Goal: Task Accomplishment & Management: Manage account settings

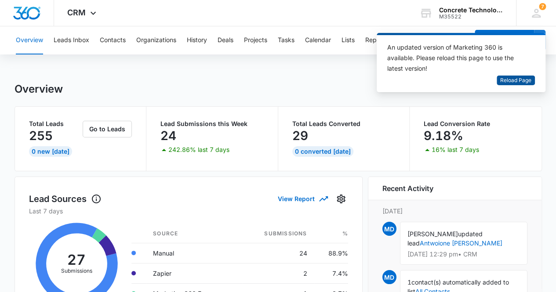
click at [514, 79] on span "Reload Page" at bounding box center [515, 80] width 31 height 8
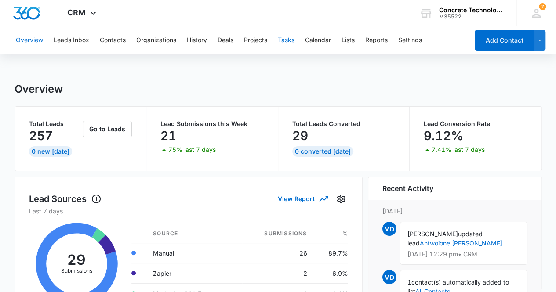
click at [293, 39] on button "Tasks" at bounding box center [286, 40] width 17 height 28
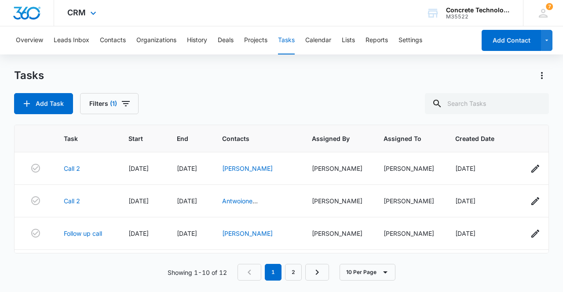
click at [372, 9] on div "CRM Apps Reputation Websites Forms CRM Email Social Content Ads Intelligence Fi…" at bounding box center [281, 13] width 563 height 26
click at [33, 40] on button "Overview" at bounding box center [29, 40] width 27 height 28
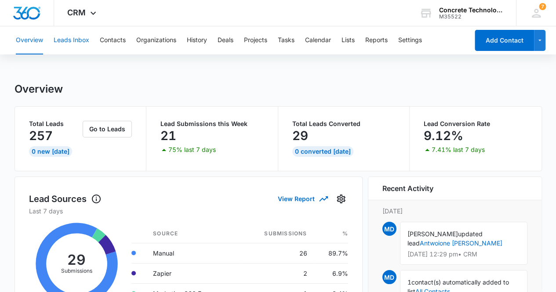
click at [80, 41] on button "Leads Inbox" at bounding box center [72, 40] width 36 height 28
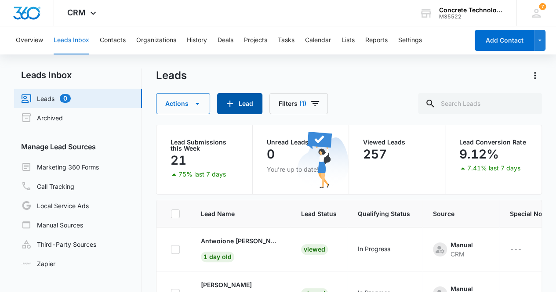
click at [236, 106] on button "Lead" at bounding box center [239, 103] width 45 height 21
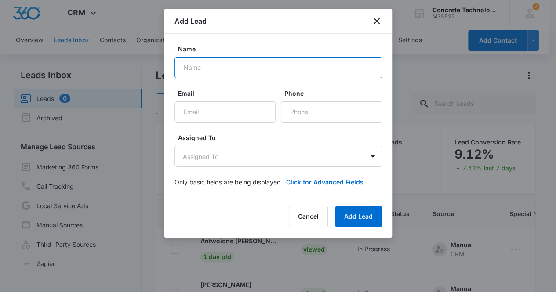
click at [230, 68] on input "Name" at bounding box center [277, 67] width 207 height 21
type input "[PERSON_NAME]"
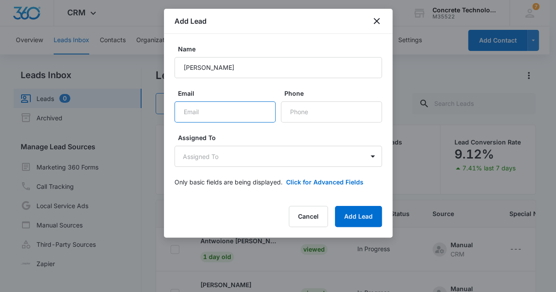
paste input "[EMAIL_ADDRESS][DOMAIN_NAME]"
type input "[EMAIL_ADDRESS][DOMAIN_NAME]"
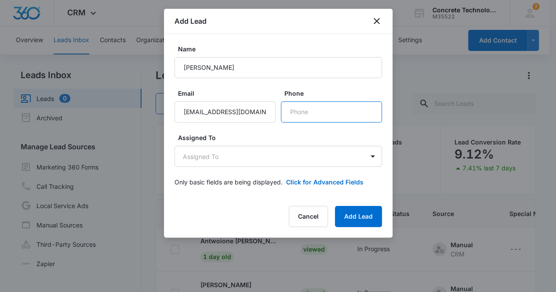
click at [320, 115] on input "Phone" at bounding box center [331, 112] width 101 height 21
paste input "[PHONE_NUMBER]"
type input "[PHONE_NUMBER]"
click at [284, 167] on form "Name [PERSON_NAME] Email [EMAIL_ADDRESS][DOMAIN_NAME] Phone Assigned To Assigne…" at bounding box center [277, 120] width 207 height 153
click at [275, 160] on body "CRM Apps Reputation Websites Forms CRM Email Social Content Ads Intelligence Fi…" at bounding box center [278, 183] width 556 height 367
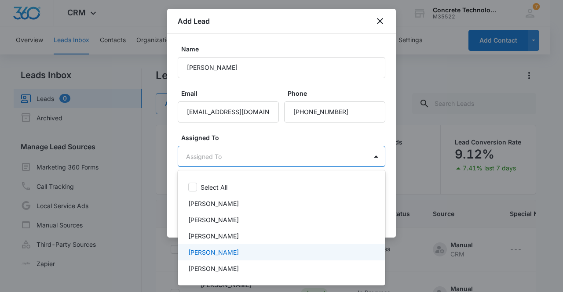
click at [243, 252] on div "[PERSON_NAME]" at bounding box center [280, 252] width 185 height 9
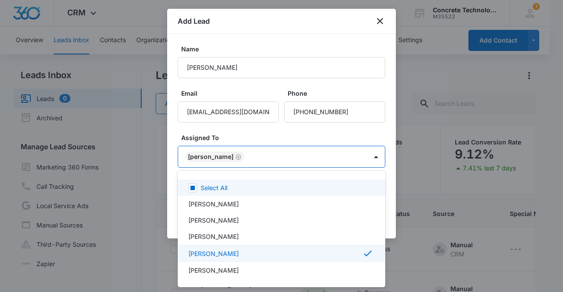
click at [208, 157] on div at bounding box center [281, 146] width 563 height 292
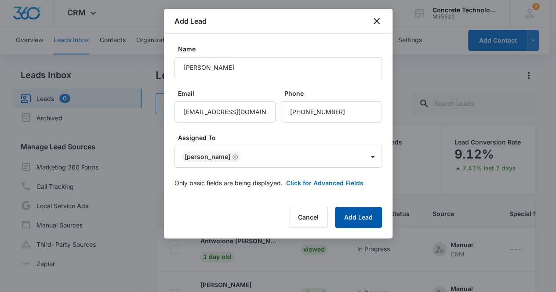
click at [360, 222] on button "Add Lead" at bounding box center [358, 217] width 47 height 21
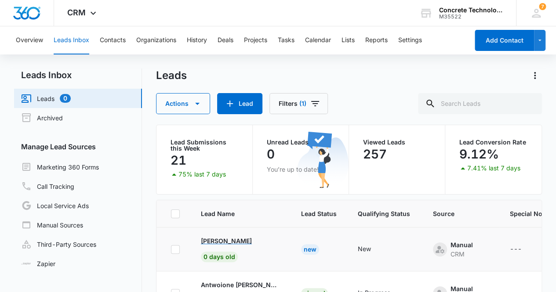
click at [231, 242] on p "[PERSON_NAME]" at bounding box center [226, 240] width 51 height 9
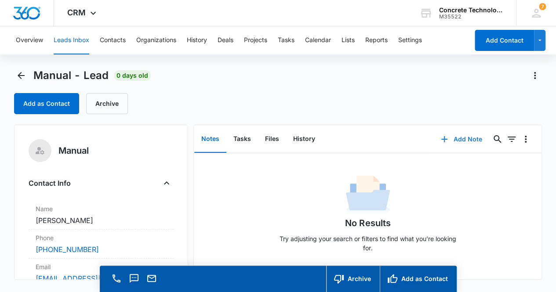
click at [447, 137] on button "Add Note" at bounding box center [461, 139] width 58 height 21
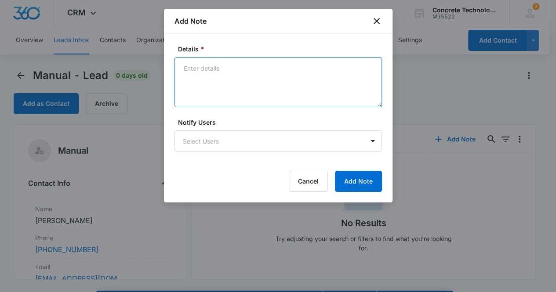
click at [207, 75] on textarea "Details *" at bounding box center [277, 82] width 207 height 50
type textarea "Voicemail not set up, email & text"
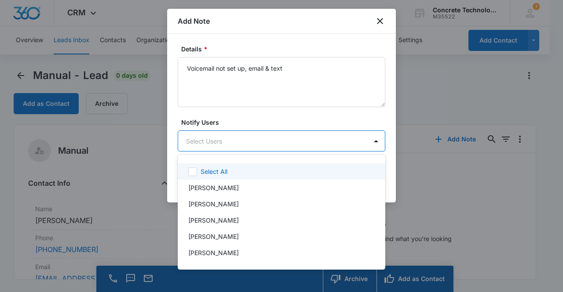
click at [236, 138] on body "CRM Apps Reputation Websites Forms CRM Email Social Content Ads Intelligence Fi…" at bounding box center [281, 146] width 563 height 292
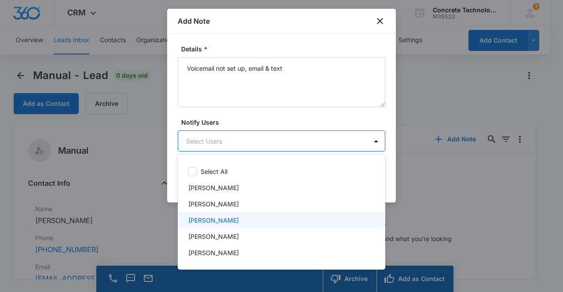
click at [232, 224] on div "[PERSON_NAME]" at bounding box center [280, 220] width 185 height 9
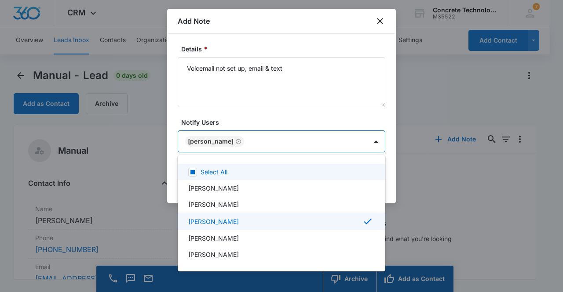
click at [218, 140] on div at bounding box center [281, 146] width 563 height 292
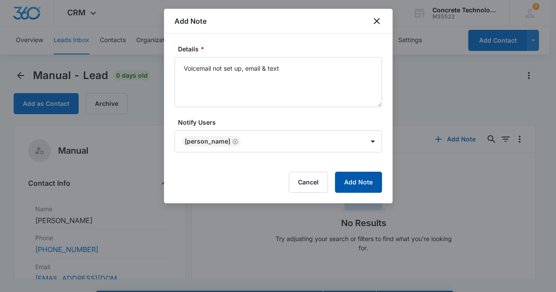
click at [359, 180] on button "Add Note" at bounding box center [358, 182] width 47 height 21
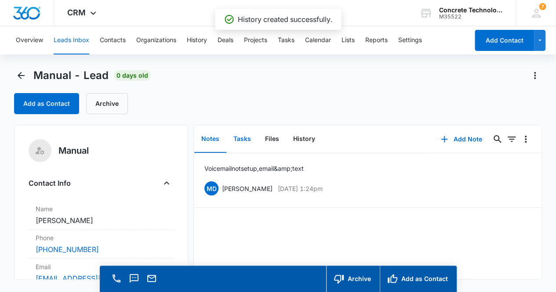
click at [244, 140] on button "Tasks" at bounding box center [242, 139] width 32 height 27
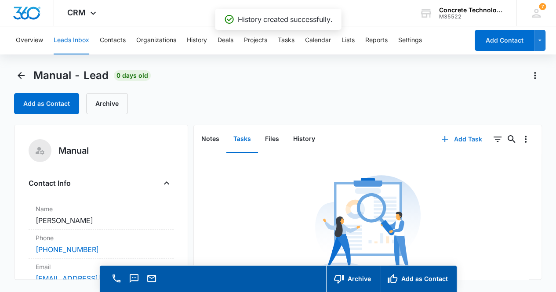
click at [459, 144] on button "Add Task" at bounding box center [461, 139] width 58 height 21
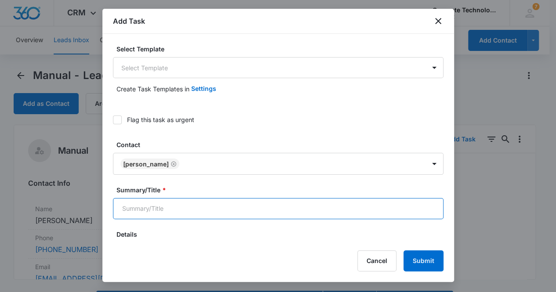
click at [231, 211] on input "Summary/Title *" at bounding box center [278, 208] width 330 height 21
type input "Call 2"
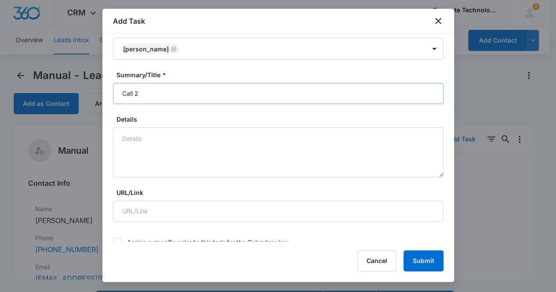
scroll to position [290, 0]
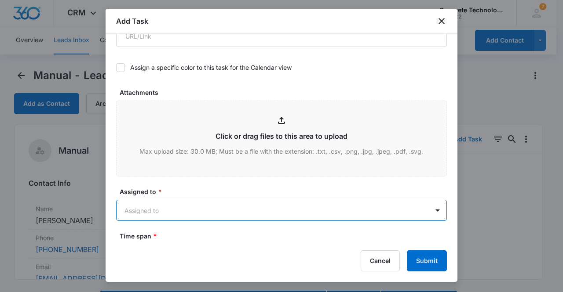
click at [230, 211] on body "CRM Apps Reputation Websites Forms CRM Email Social Content Ads Intelligence Fi…" at bounding box center [281, 158] width 563 height 317
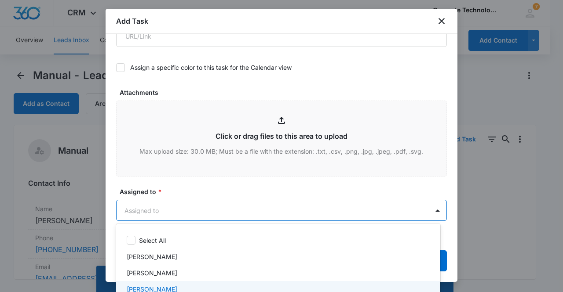
click at [205, 289] on div "[PERSON_NAME]" at bounding box center [277, 289] width 301 height 9
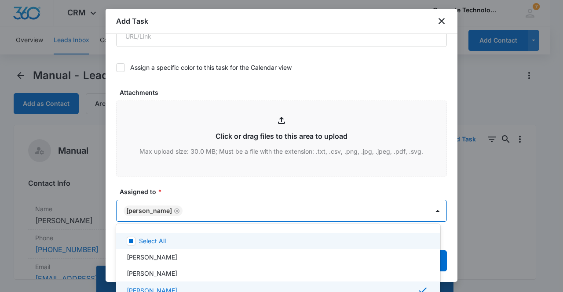
click at [149, 208] on div at bounding box center [281, 146] width 563 height 292
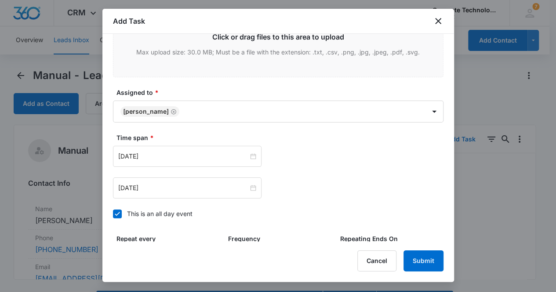
scroll to position [431, 0]
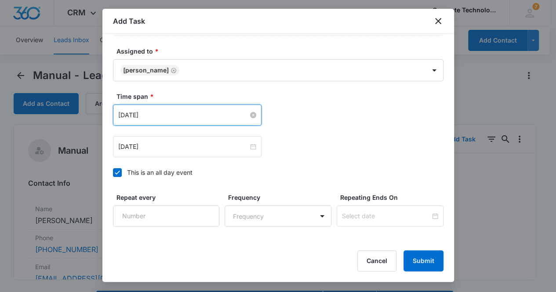
click at [152, 110] on input "[DATE]" at bounding box center [183, 115] width 130 height 10
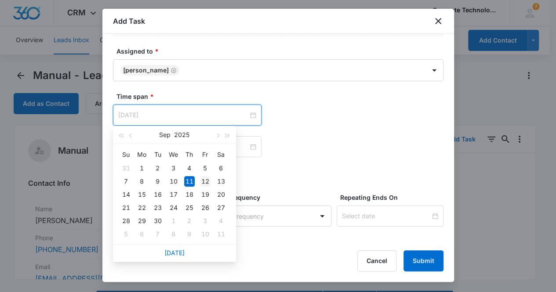
type input "[DATE]"
click at [205, 180] on div "12" at bounding box center [205, 181] width 11 height 11
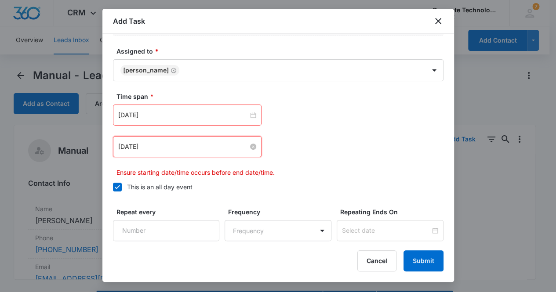
click at [160, 142] on input "[DATE]" at bounding box center [183, 147] width 130 height 10
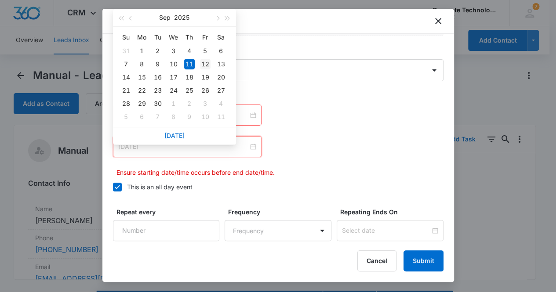
type input "[DATE]"
click at [205, 61] on div "12" at bounding box center [205, 64] width 11 height 11
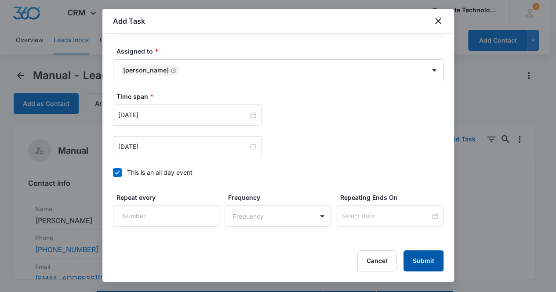
click at [421, 261] on button "Submit" at bounding box center [423, 261] width 40 height 21
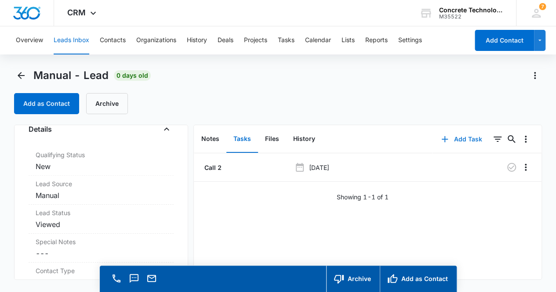
scroll to position [220, 0]
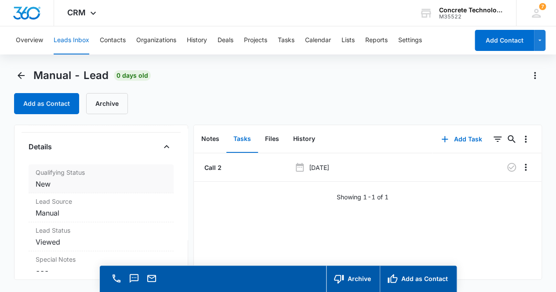
click at [101, 179] on dd "Cancel Save Changes New" at bounding box center [101, 184] width 131 height 11
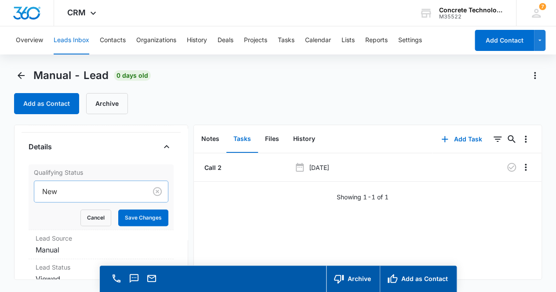
click at [91, 191] on div at bounding box center [89, 191] width 94 height 12
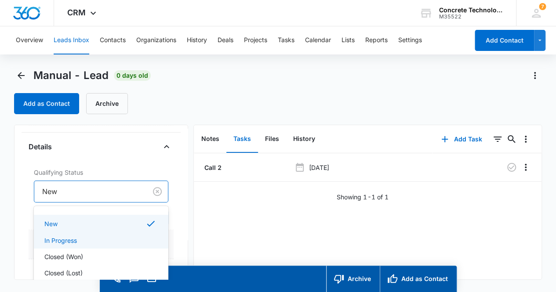
click at [86, 240] on div "In Progress" at bounding box center [100, 240] width 112 height 9
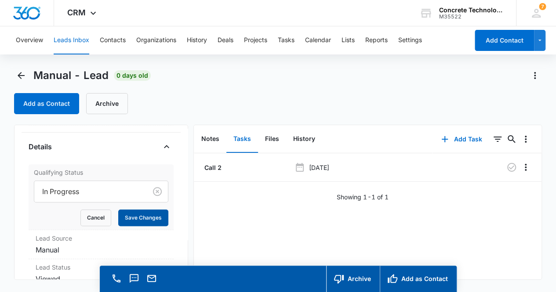
click at [137, 220] on button "Save Changes" at bounding box center [143, 218] width 50 height 17
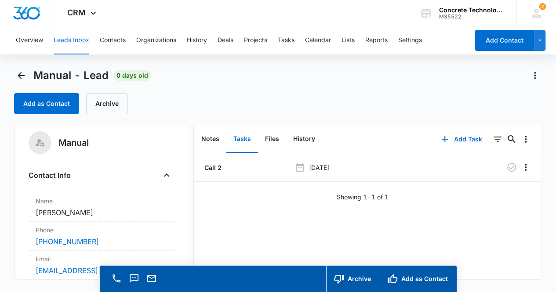
scroll to position [0, 0]
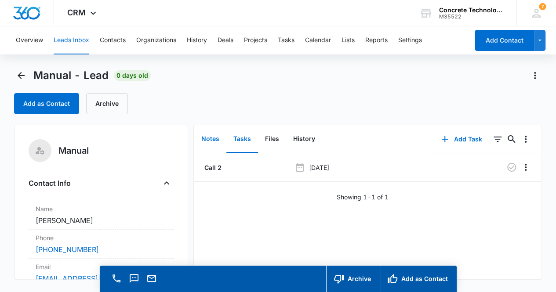
click at [211, 138] on button "Notes" at bounding box center [210, 139] width 32 height 27
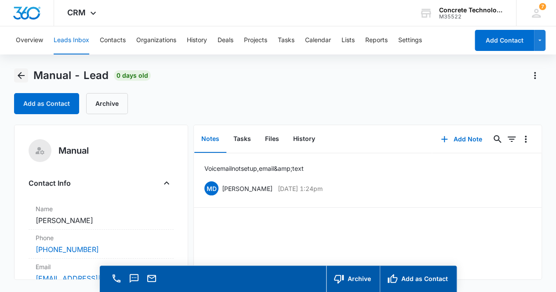
click at [22, 75] on icon "Back" at bounding box center [21, 75] width 11 height 11
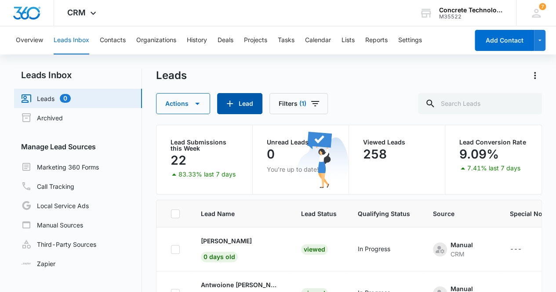
click at [243, 103] on button "Lead" at bounding box center [239, 103] width 45 height 21
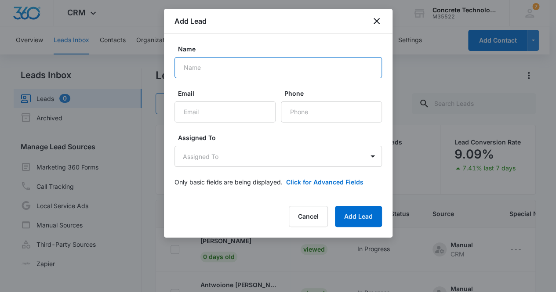
click at [224, 67] on input "Name" at bounding box center [277, 67] width 207 height 21
type input "[PERSON_NAME]"
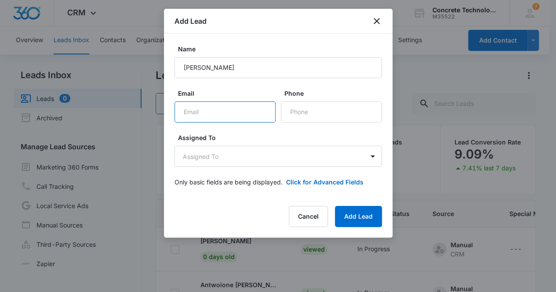
paste input "[EMAIL_ADDRESS][DOMAIN_NAME]"
type input "[EMAIL_ADDRESS][DOMAIN_NAME]"
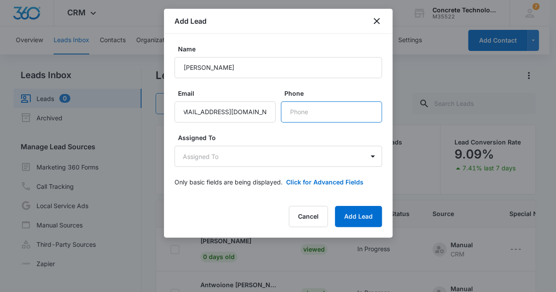
scroll to position [0, 0]
click at [329, 113] on input "Phone" at bounding box center [331, 112] width 101 height 21
paste input "[PHONE_NUMBER]"
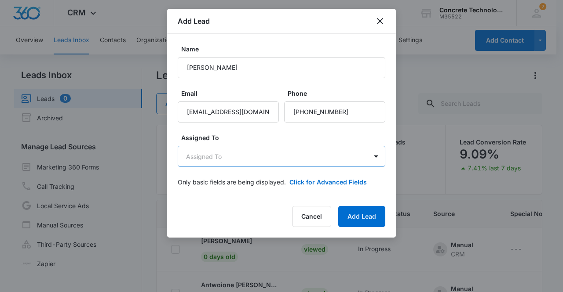
click at [264, 160] on body "CRM Apps Reputation Websites Forms CRM Email Social Content Ads Intelligence Fi…" at bounding box center [281, 183] width 563 height 367
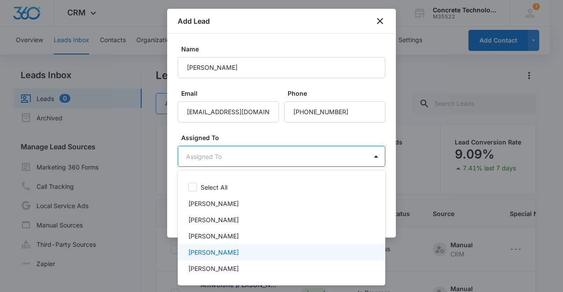
click at [222, 251] on p "[PERSON_NAME]" at bounding box center [213, 252] width 51 height 9
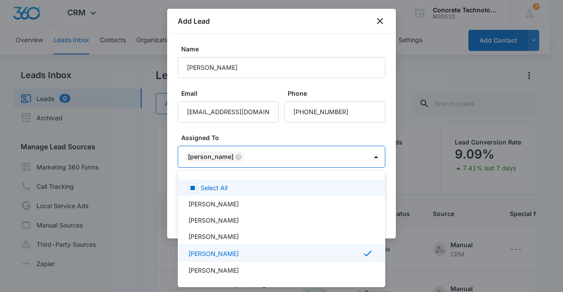
click at [208, 156] on div at bounding box center [281, 146] width 563 height 292
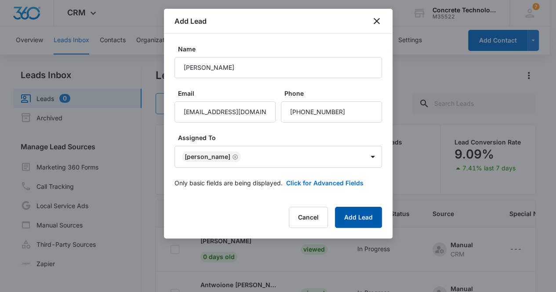
click at [355, 218] on button "Add Lead" at bounding box center [358, 217] width 47 height 21
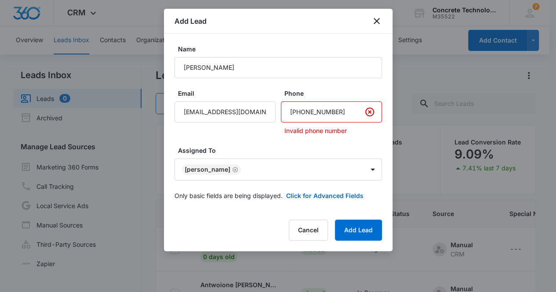
click at [342, 113] on input "Phone" at bounding box center [331, 112] width 101 height 21
type input "3"
click at [366, 234] on button "Add Lead" at bounding box center [358, 230] width 47 height 21
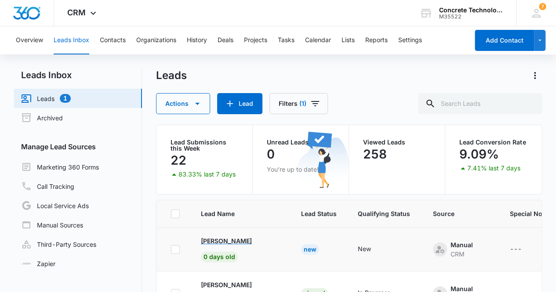
click at [232, 241] on p "[PERSON_NAME]" at bounding box center [226, 240] width 51 height 9
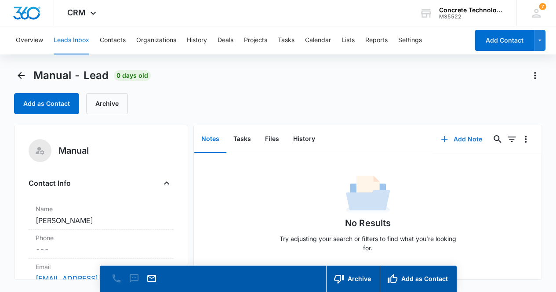
click at [469, 142] on button "Add Note" at bounding box center [461, 139] width 58 height 21
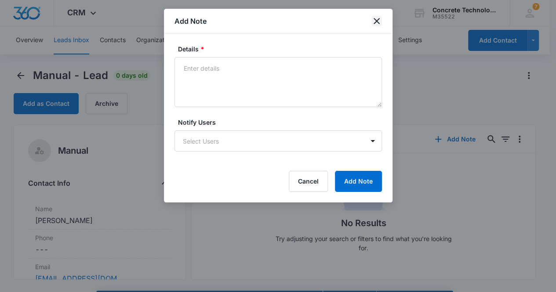
click at [378, 26] on icon "close" at bounding box center [376, 21] width 11 height 11
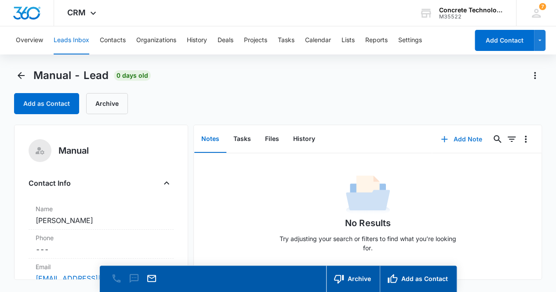
click at [460, 139] on button "Add Note" at bounding box center [461, 139] width 58 height 21
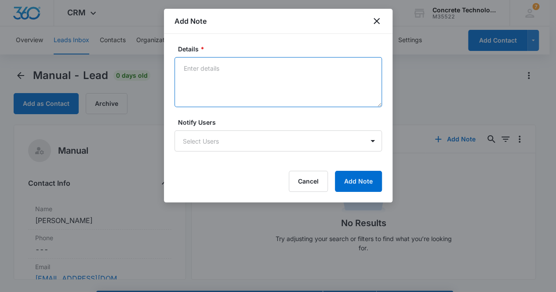
click at [212, 85] on textarea "Details *" at bounding box center [277, 82] width 207 height 50
type textarea "Invalid telephone number. Sent email"
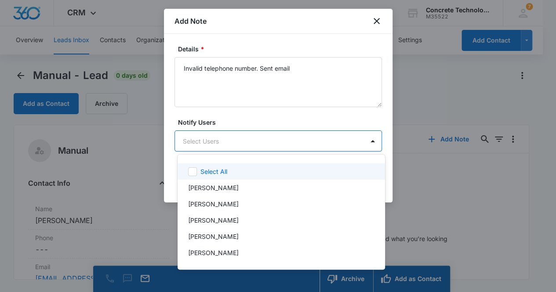
click at [272, 144] on body "CRM Apps Reputation Websites Forms CRM Email Social Content Ads Intelligence Fi…" at bounding box center [278, 146] width 556 height 292
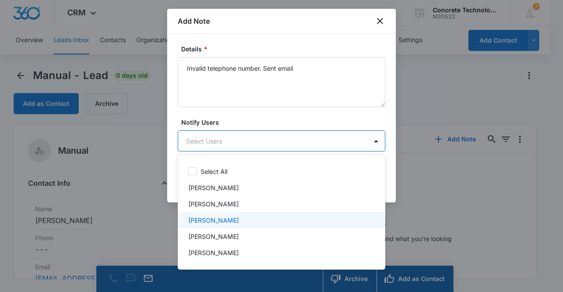
click at [243, 217] on div "[PERSON_NAME]" at bounding box center [280, 220] width 185 height 9
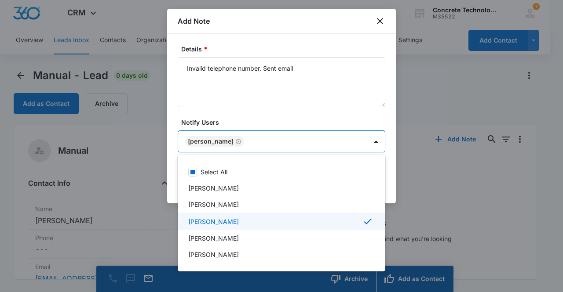
click at [222, 222] on p "[PERSON_NAME]" at bounding box center [213, 221] width 51 height 9
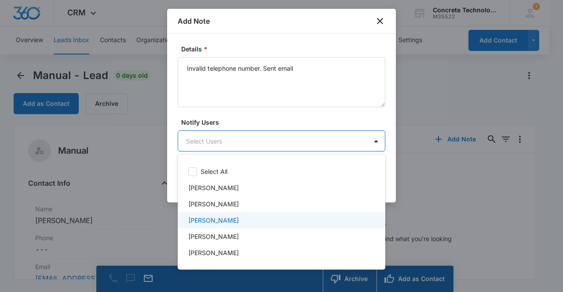
click at [215, 219] on p "[PERSON_NAME]" at bounding box center [213, 220] width 51 height 9
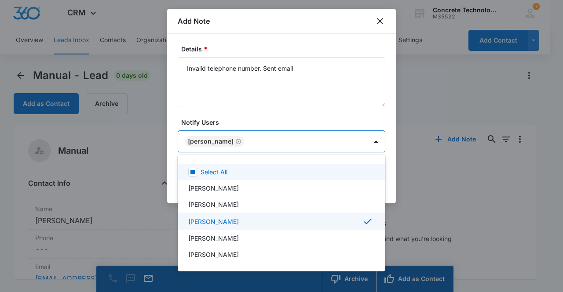
click at [214, 139] on div at bounding box center [281, 146] width 563 height 292
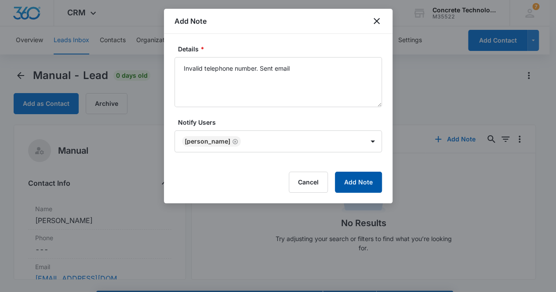
click at [349, 178] on button "Add Note" at bounding box center [358, 182] width 47 height 21
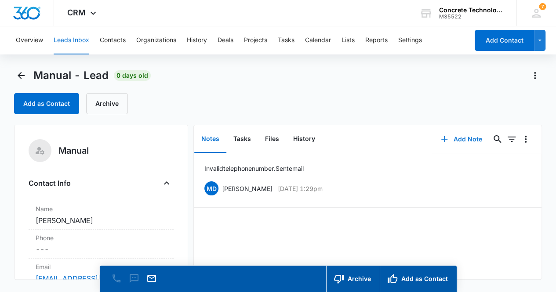
click at [455, 138] on button "Add Note" at bounding box center [461, 139] width 58 height 21
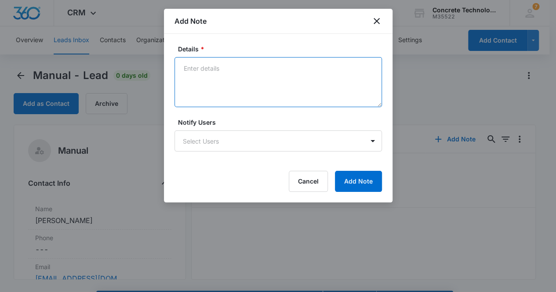
click at [214, 83] on textarea "Details *" at bounding box center [277, 82] width 207 height 50
type textarea "Second email"
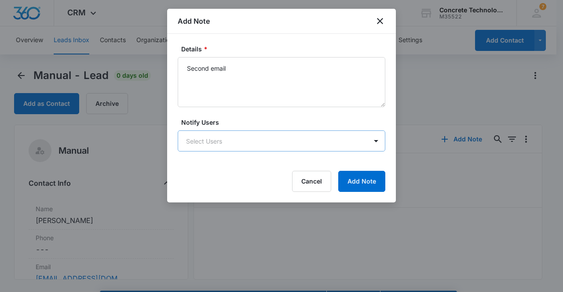
click at [244, 137] on body "CRM Apps Reputation Websites Forms CRM Email Social Content Ads Intelligence Fi…" at bounding box center [281, 158] width 563 height 317
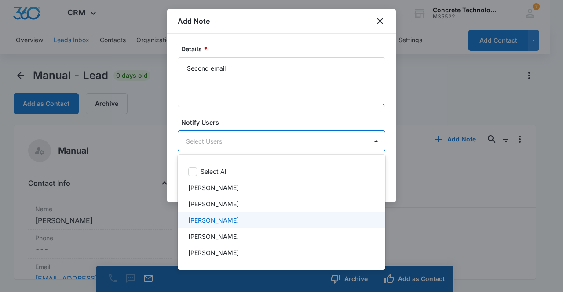
click at [227, 217] on p "[PERSON_NAME]" at bounding box center [213, 220] width 51 height 9
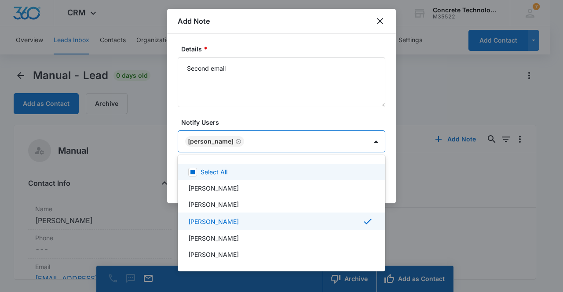
click at [203, 138] on div at bounding box center [281, 146] width 563 height 292
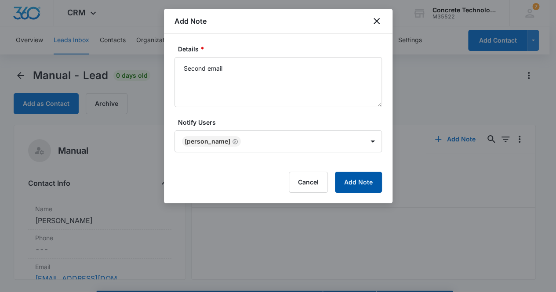
click at [363, 182] on button "Add Note" at bounding box center [358, 182] width 47 height 21
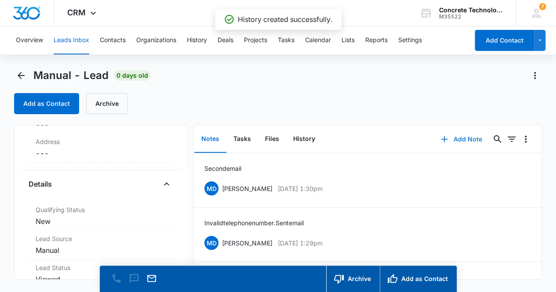
scroll to position [231, 0]
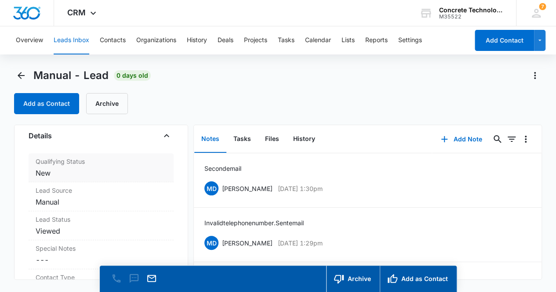
click at [105, 169] on dd "Cancel Save Changes New" at bounding box center [101, 173] width 131 height 11
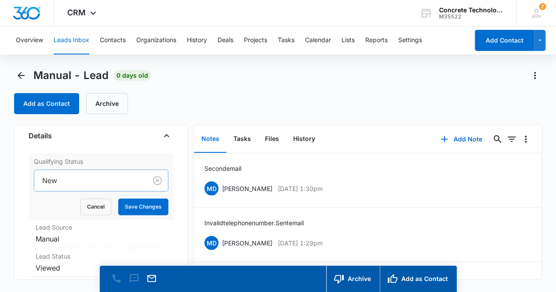
click at [108, 179] on div at bounding box center [89, 180] width 94 height 12
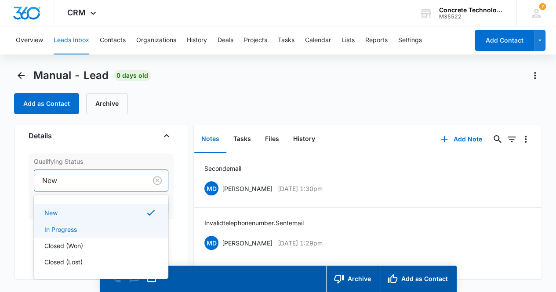
click at [97, 228] on div "In Progress" at bounding box center [100, 229] width 112 height 9
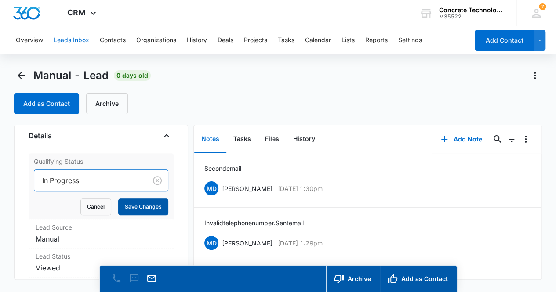
click at [143, 209] on button "Save Changes" at bounding box center [143, 207] width 50 height 17
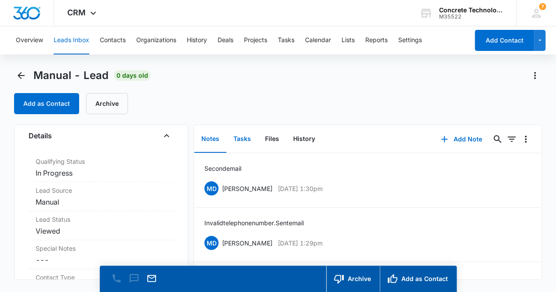
click at [244, 144] on button "Tasks" at bounding box center [242, 139] width 32 height 27
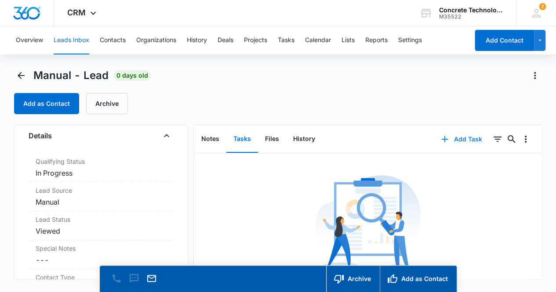
click at [468, 138] on button "Add Task" at bounding box center [461, 139] width 58 height 21
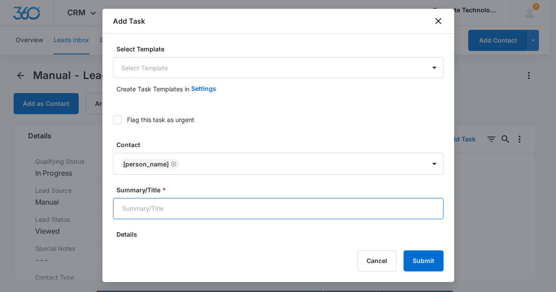
click at [166, 206] on input "Summary/Title *" at bounding box center [278, 208] width 330 height 21
type input "Second email"
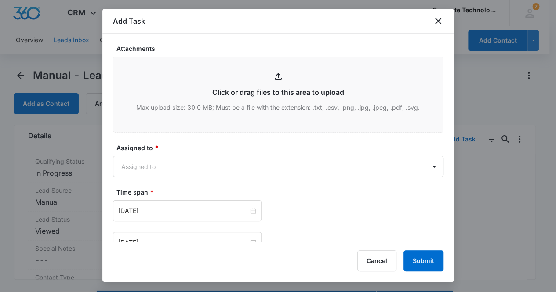
scroll to position [345, 0]
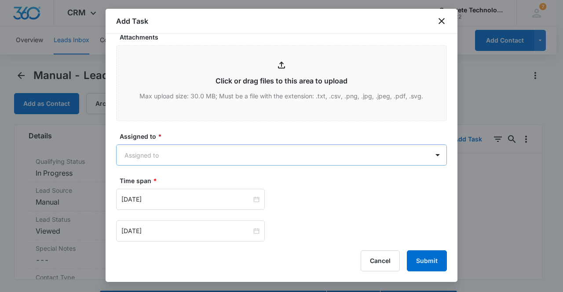
click at [175, 153] on body "CRM Apps Reputation Websites Forms CRM Email Social Content Ads Intelligence Fi…" at bounding box center [281, 158] width 563 height 317
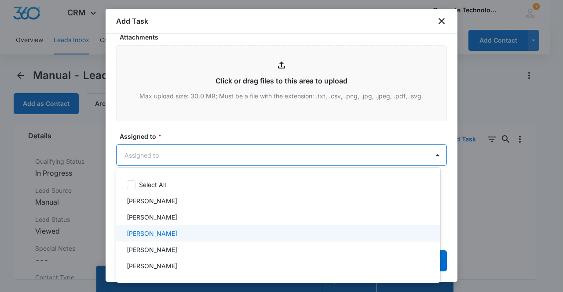
click at [168, 231] on div "[PERSON_NAME]" at bounding box center [277, 233] width 301 height 9
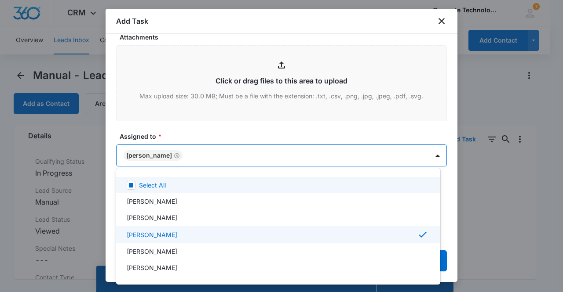
click at [152, 155] on div at bounding box center [281, 146] width 563 height 292
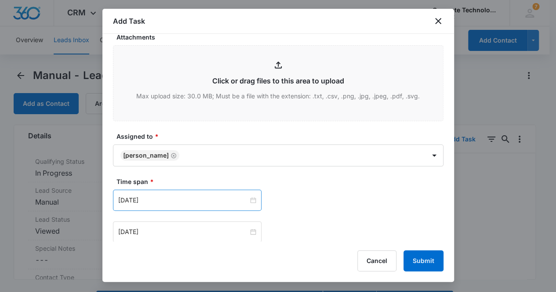
click at [168, 204] on div "[DATE]" at bounding box center [187, 200] width 149 height 21
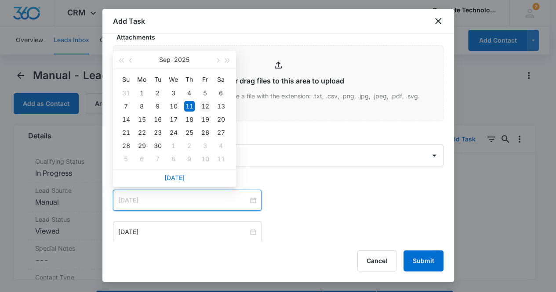
type input "[DATE]"
click at [203, 108] on div "12" at bounding box center [205, 106] width 11 height 11
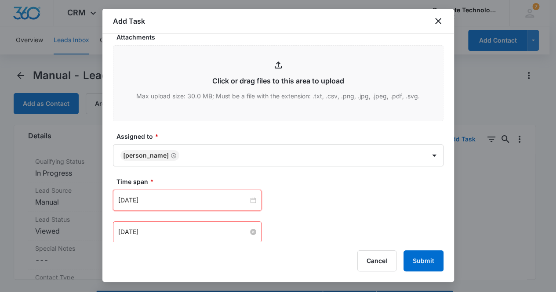
click at [190, 227] on input "[DATE]" at bounding box center [183, 232] width 130 height 10
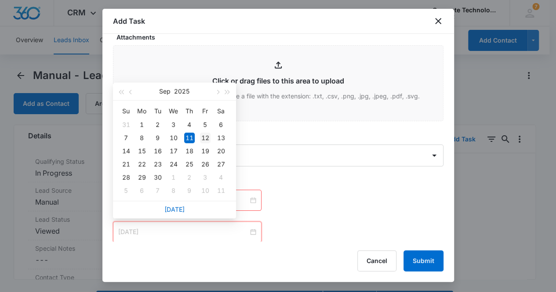
type input "[DATE]"
click at [207, 141] on div "12" at bounding box center [205, 138] width 11 height 11
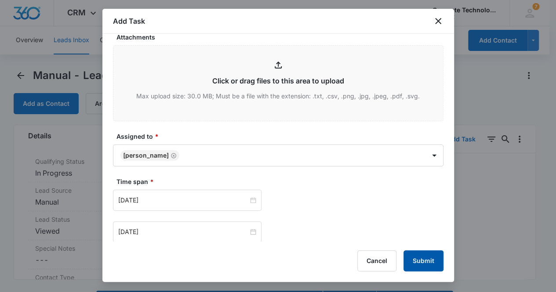
click at [430, 261] on button "Submit" at bounding box center [423, 261] width 40 height 21
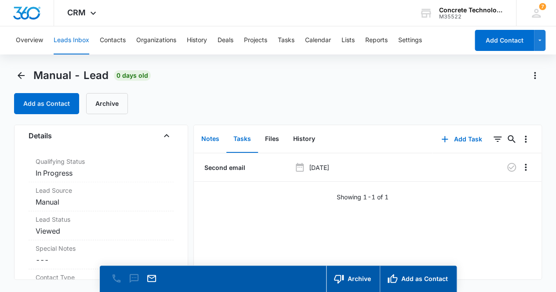
click at [204, 139] on button "Notes" at bounding box center [210, 139] width 32 height 27
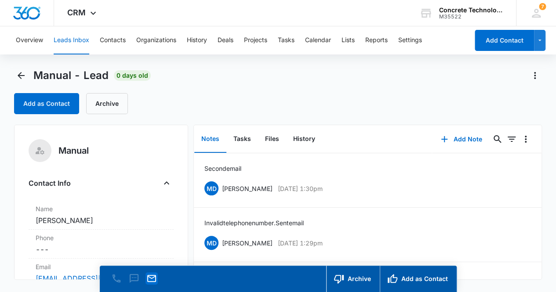
click at [152, 280] on icon "Email" at bounding box center [151, 278] width 11 height 11
click at [22, 75] on icon "Back" at bounding box center [21, 75] width 11 height 11
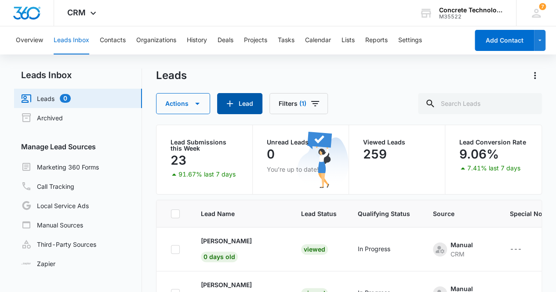
click at [234, 105] on icon "button" at bounding box center [230, 103] width 11 height 11
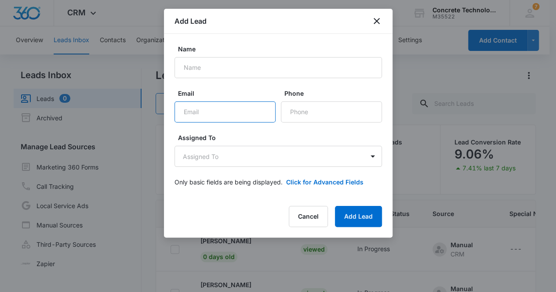
click at [182, 111] on input "Email" at bounding box center [224, 112] width 101 height 21
paste input "[EMAIL_ADDRESS][DOMAIN_NAME]"
type input "[EMAIL_ADDRESS][DOMAIN_NAME]"
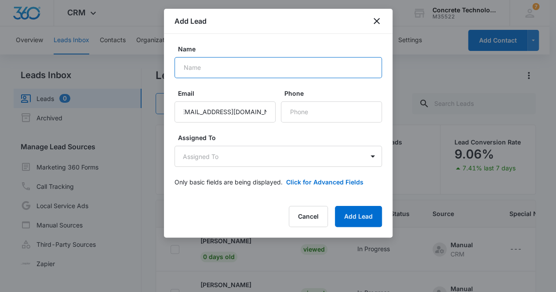
scroll to position [0, 0]
click at [208, 66] on input "Name" at bounding box center [277, 67] width 207 height 21
type input "[PERSON_NAME]"
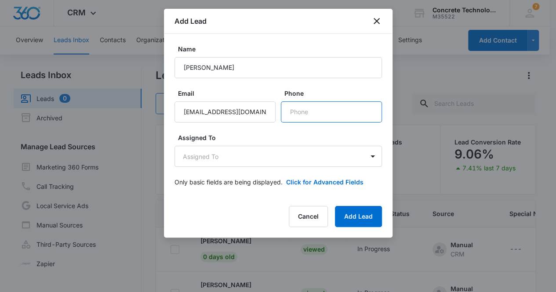
paste input "[PHONE_NUMBER]"
type input "[PHONE_NUMBER]"
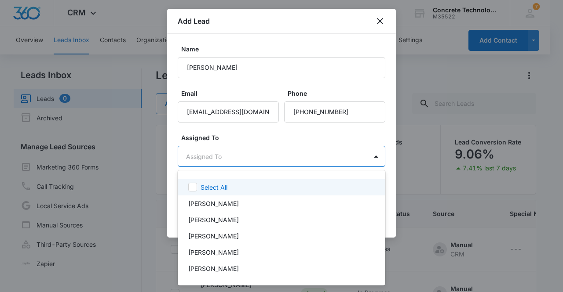
click at [258, 163] on body "CRM Apps Reputation Websites Forms CRM Email Social Content Ads Intelligence Fi…" at bounding box center [281, 146] width 563 height 292
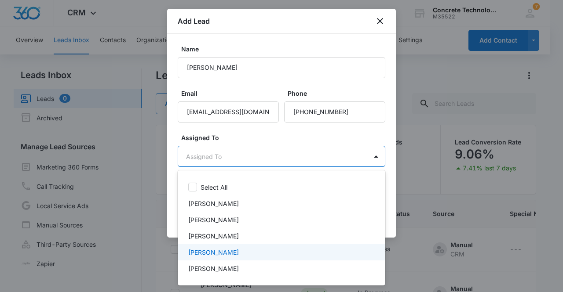
click at [237, 256] on div "[PERSON_NAME]" at bounding box center [280, 252] width 185 height 9
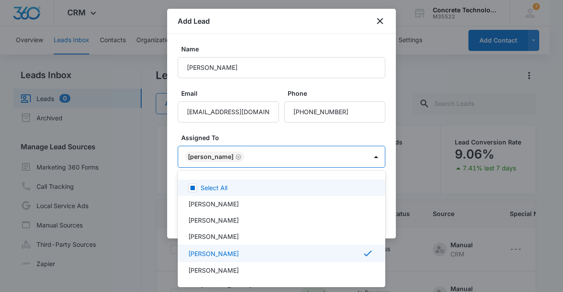
click at [212, 159] on div at bounding box center [281, 146] width 563 height 292
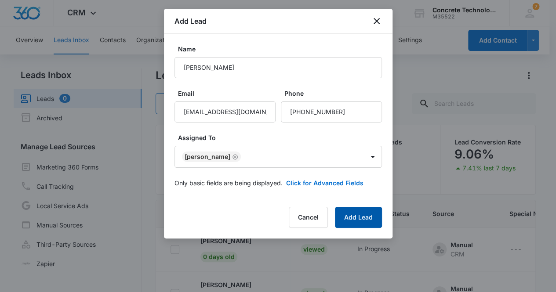
click at [367, 218] on button "Add Lead" at bounding box center [358, 217] width 47 height 21
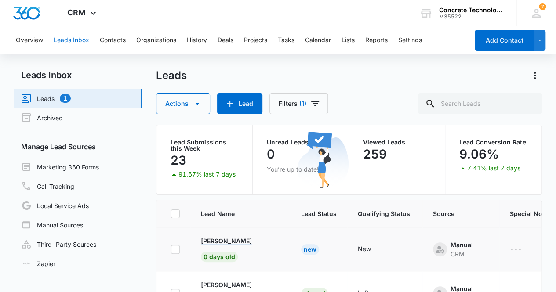
click at [232, 243] on p "[PERSON_NAME]" at bounding box center [226, 240] width 51 height 9
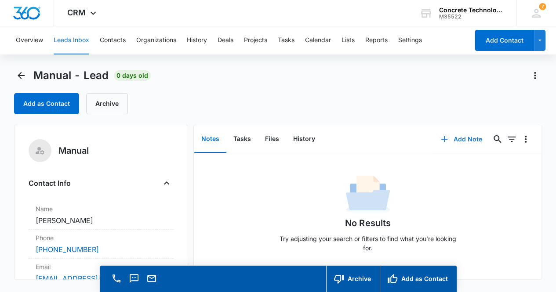
click at [458, 138] on button "Add Note" at bounding box center [461, 139] width 58 height 21
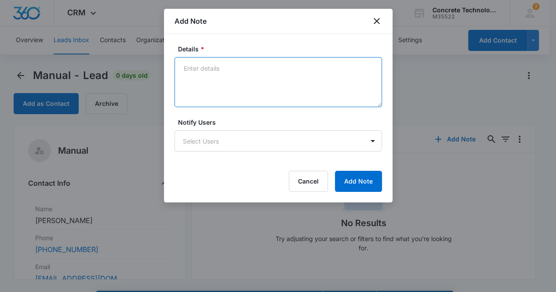
click at [218, 73] on textarea "Details *" at bounding box center [277, 82] width 207 height 50
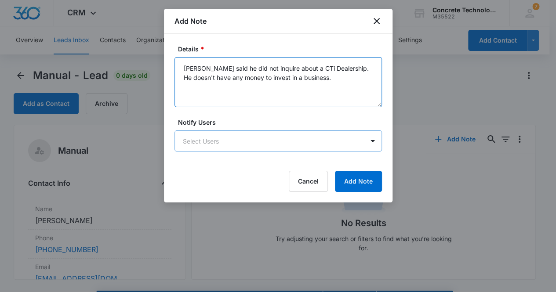
type textarea "[PERSON_NAME] said he did not inquire about a CTi Dealership. He doesn't have a…"
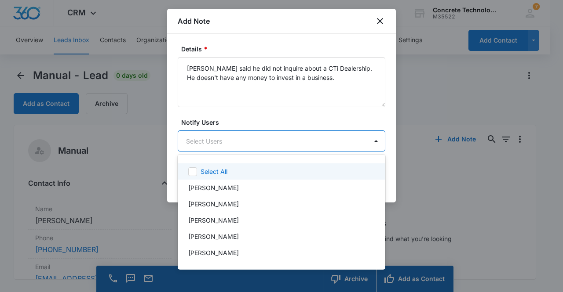
click at [248, 147] on body "CRM Apps Reputation Websites Forms CRM Email Social Content Ads Intelligence Fi…" at bounding box center [281, 146] width 563 height 292
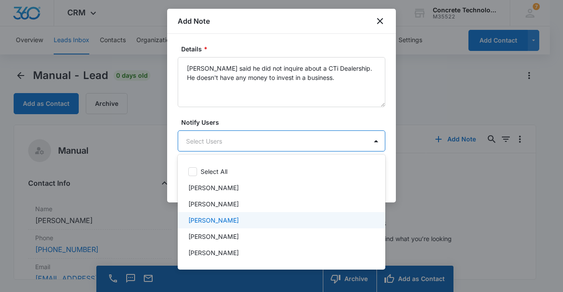
click at [235, 218] on div "[PERSON_NAME]" at bounding box center [280, 220] width 185 height 9
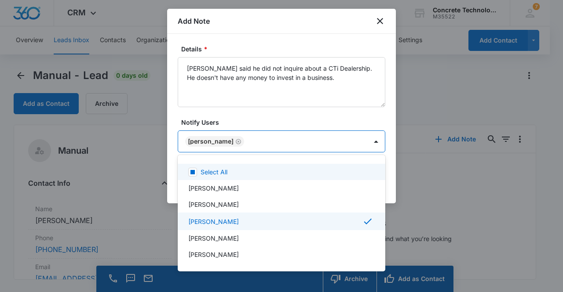
click at [219, 146] on div at bounding box center [281, 146] width 563 height 292
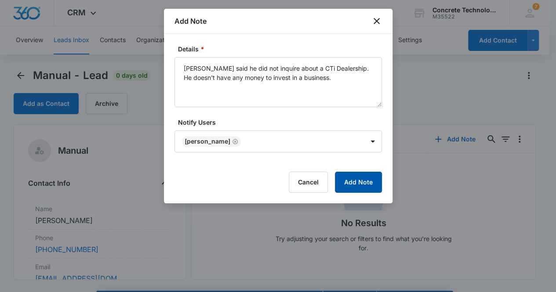
click at [360, 186] on button "Add Note" at bounding box center [358, 182] width 47 height 21
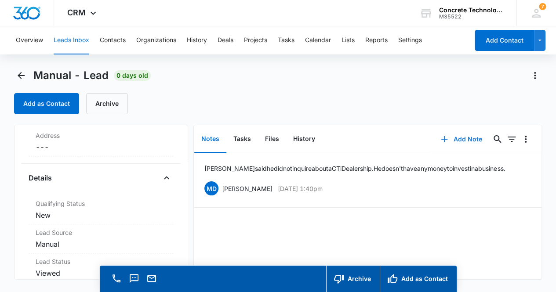
scroll to position [195, 0]
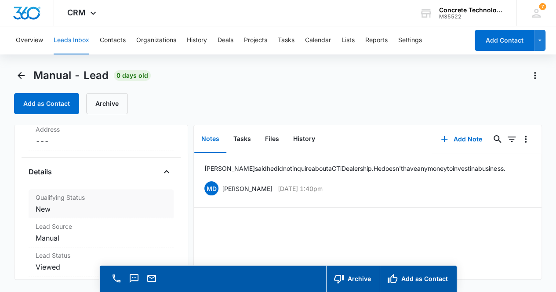
click at [100, 202] on div "Qualifying Status Cancel Save Changes New" at bounding box center [101, 203] width 145 height 29
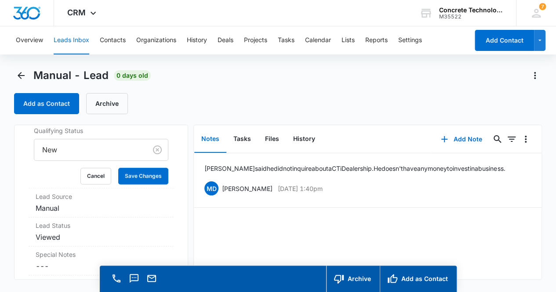
scroll to position [265, 0]
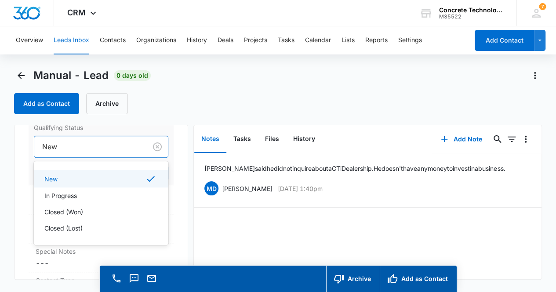
click at [95, 145] on div at bounding box center [89, 147] width 94 height 12
click at [81, 225] on p "Closed (Lost)" at bounding box center [63, 228] width 38 height 9
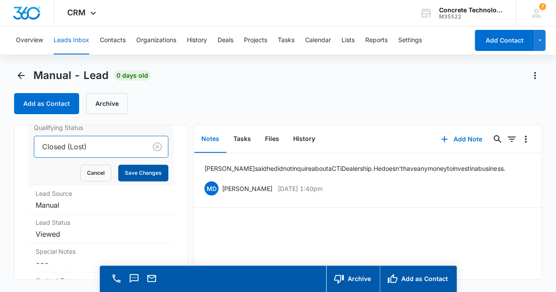
click at [136, 174] on button "Save Changes" at bounding box center [143, 173] width 50 height 17
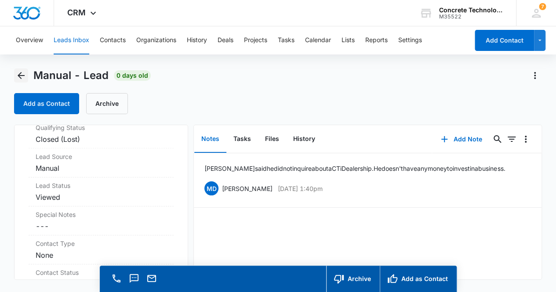
click at [19, 75] on icon "Back" at bounding box center [21, 75] width 7 height 7
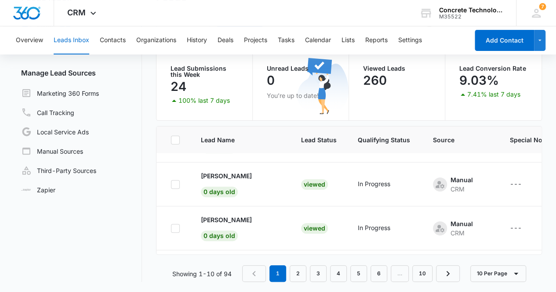
scroll to position [53, 0]
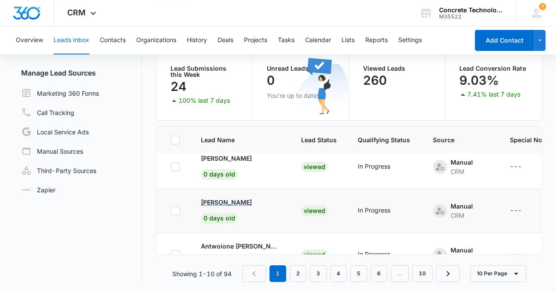
click at [223, 201] on p "[PERSON_NAME]" at bounding box center [226, 202] width 51 height 9
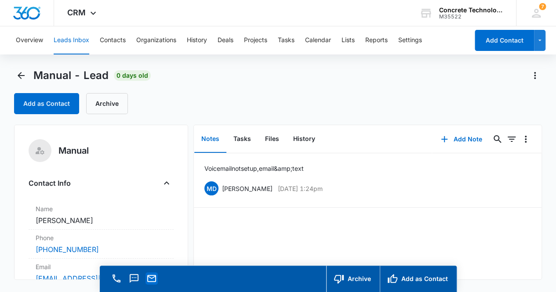
click at [154, 277] on icon "Email" at bounding box center [151, 278] width 11 height 11
click at [16, 74] on icon "Back" at bounding box center [21, 75] width 11 height 11
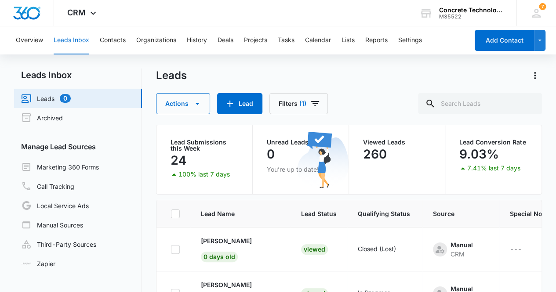
scroll to position [53, 0]
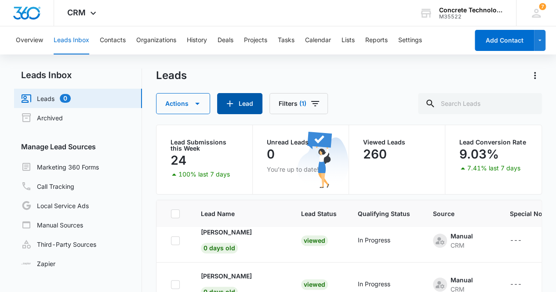
click at [239, 102] on button "Lead" at bounding box center [239, 103] width 45 height 21
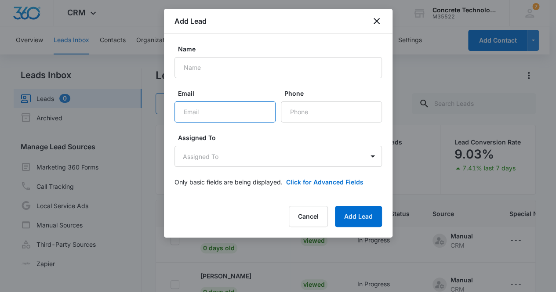
click at [203, 109] on input "Email" at bounding box center [224, 112] width 101 height 21
paste input "[EMAIL_ADDRESS][DOMAIN_NAME]"
type input "[EMAIL_ADDRESS][DOMAIN_NAME]"
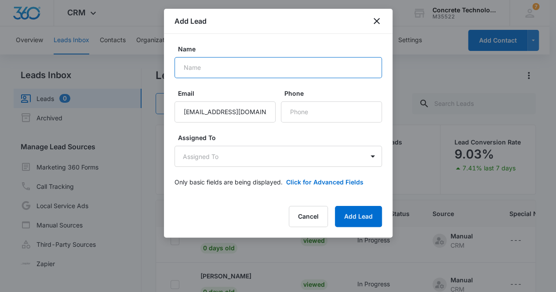
click at [217, 73] on input "Name" at bounding box center [277, 67] width 207 height 21
type input "[PERSON_NAME]"
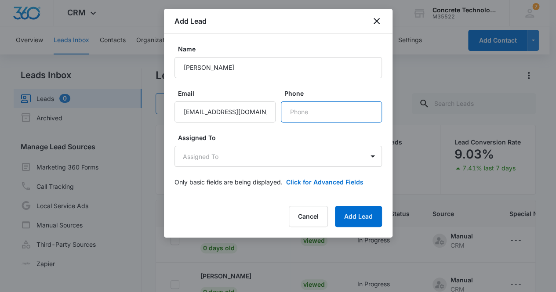
paste input "[PHONE_NUMBER]"
type input "[PHONE_NUMBER]"
click at [286, 160] on body "CRM Apps Reputation Websites Forms CRM Email Social Content Ads Intelligence Fi…" at bounding box center [278, 183] width 556 height 367
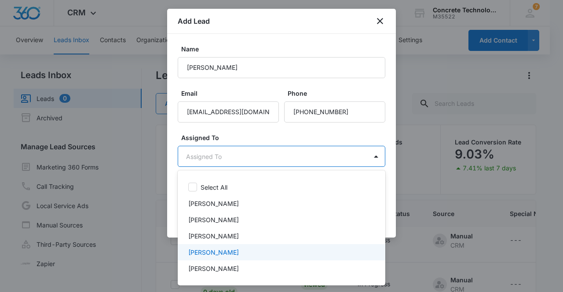
click at [248, 254] on div "[PERSON_NAME]" at bounding box center [280, 252] width 185 height 9
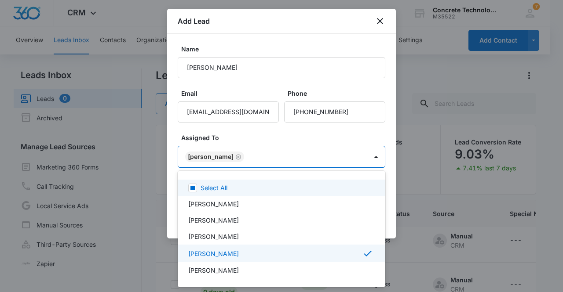
click at [214, 158] on div at bounding box center [281, 146] width 563 height 292
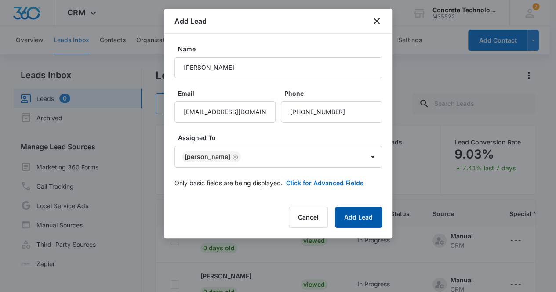
click at [367, 222] on button "Add Lead" at bounding box center [358, 217] width 47 height 21
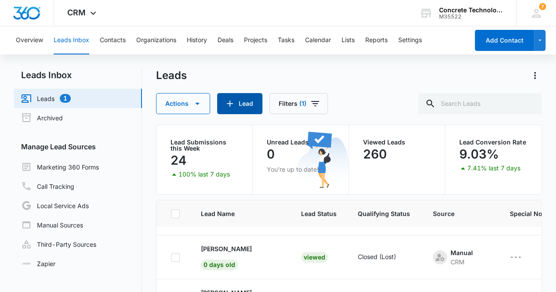
scroll to position [0, 0]
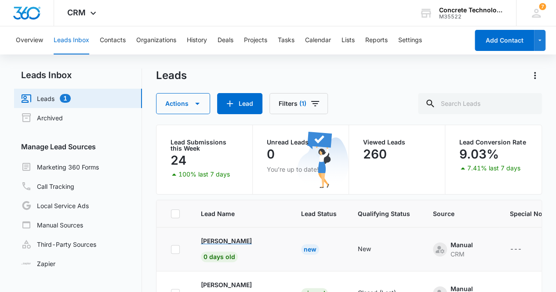
click at [230, 241] on p "[PERSON_NAME]" at bounding box center [226, 240] width 51 height 9
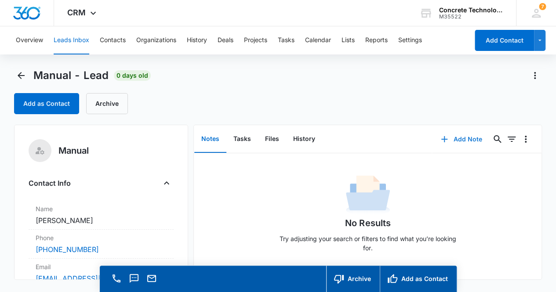
click at [465, 141] on button "Add Note" at bounding box center [461, 139] width 58 height 21
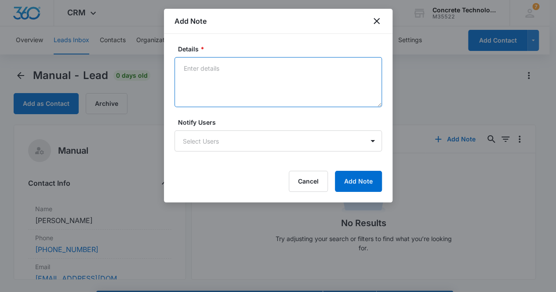
click at [207, 79] on textarea "Details *" at bounding box center [277, 82] width 207 height 50
type textarea "Voicemail, email & text"
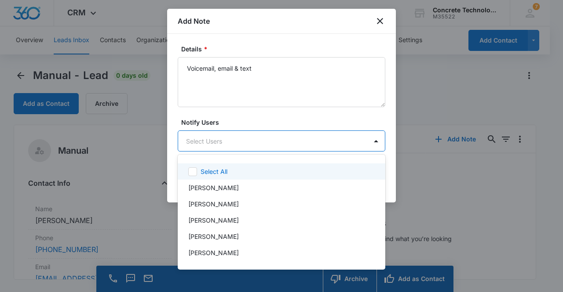
click at [249, 140] on body "CRM Apps Reputation Websites Forms CRM Email Social Content Ads Intelligence Fi…" at bounding box center [281, 146] width 563 height 292
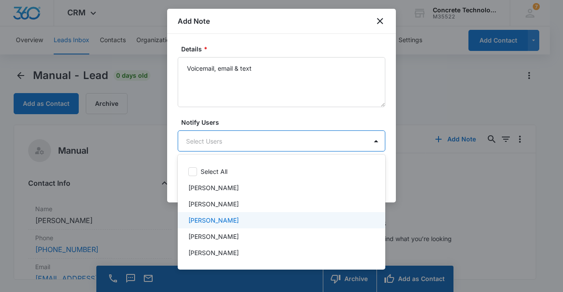
click at [255, 221] on div "[PERSON_NAME]" at bounding box center [280, 220] width 185 height 9
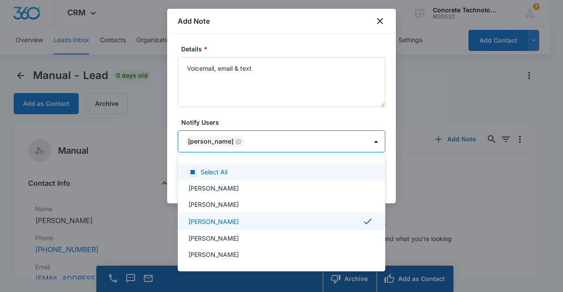
click at [214, 137] on div at bounding box center [281, 146] width 563 height 292
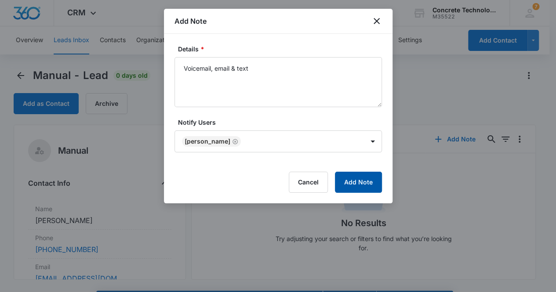
click at [359, 187] on button "Add Note" at bounding box center [358, 182] width 47 height 21
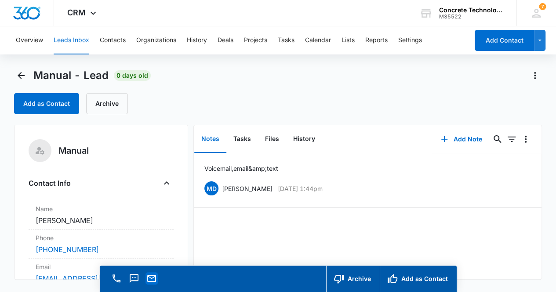
click at [152, 280] on icon "Email" at bounding box center [151, 278] width 11 height 11
click at [245, 139] on button "Tasks" at bounding box center [242, 139] width 32 height 27
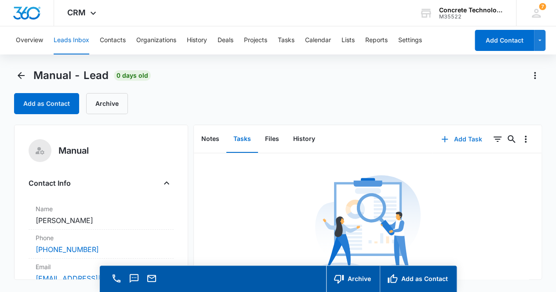
click at [465, 139] on button "Add Task" at bounding box center [461, 139] width 58 height 21
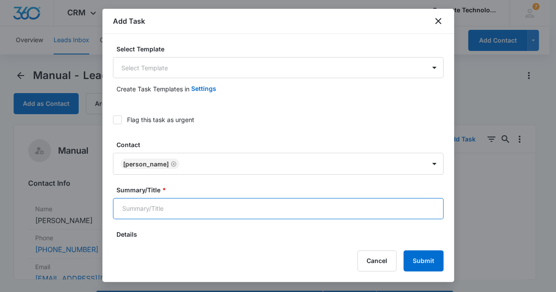
click at [182, 207] on input "Summary/Title *" at bounding box center [278, 208] width 330 height 21
type input "Call 2"
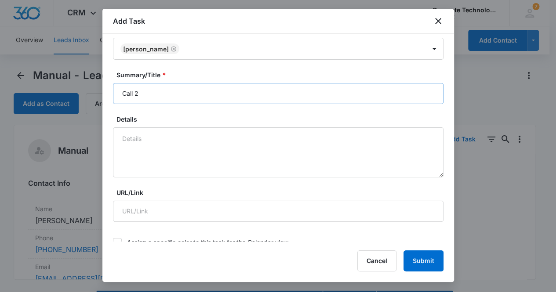
scroll to position [290, 0]
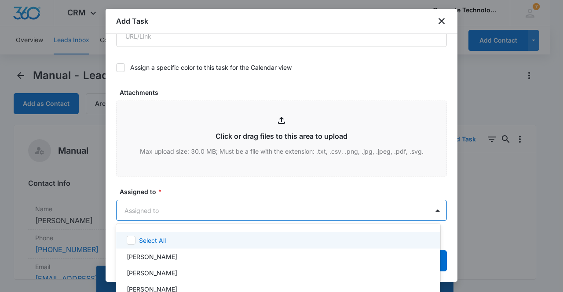
click at [174, 209] on body "CRM Apps Reputation Websites Forms CRM Email Social Content Ads Intelligence Fi…" at bounding box center [281, 146] width 563 height 292
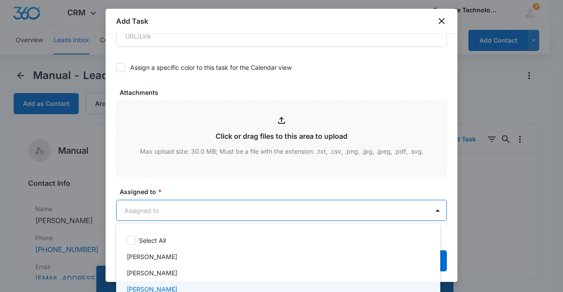
click at [183, 286] on div "[PERSON_NAME]" at bounding box center [277, 289] width 301 height 9
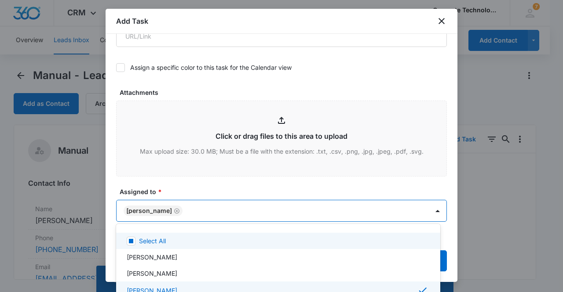
click at [159, 208] on div at bounding box center [281, 146] width 563 height 292
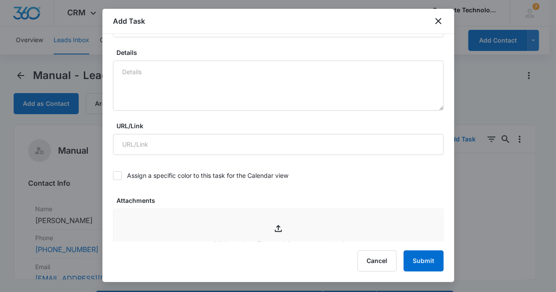
scroll to position [364, 0]
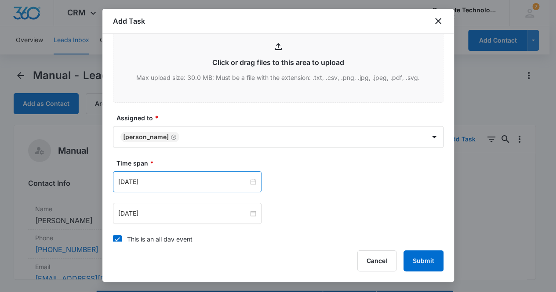
click at [198, 187] on div "[DATE]" at bounding box center [187, 181] width 149 height 21
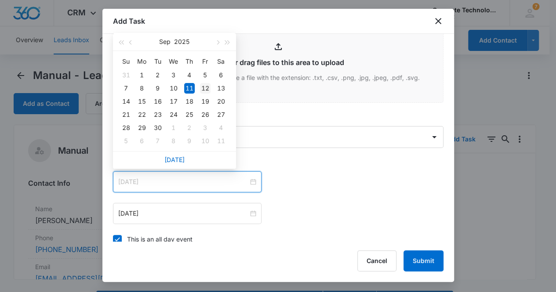
type input "[DATE]"
click at [206, 87] on div "12" at bounding box center [205, 88] width 11 height 11
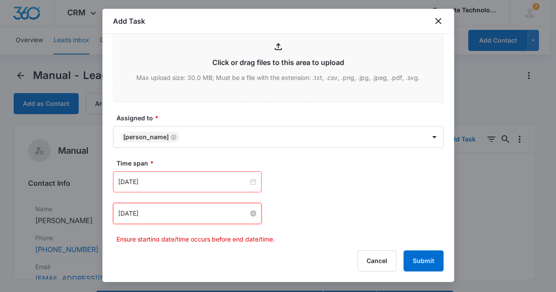
click at [201, 215] on input "[DATE]" at bounding box center [183, 214] width 130 height 10
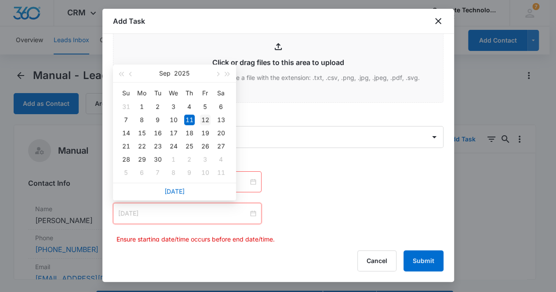
type input "[DATE]"
click at [206, 122] on div "12" at bounding box center [205, 120] width 11 height 11
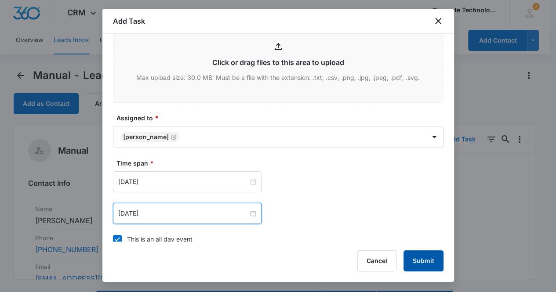
click at [425, 258] on button "Submit" at bounding box center [423, 261] width 40 height 21
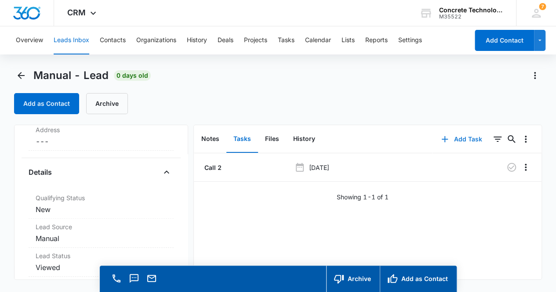
scroll to position [225, 0]
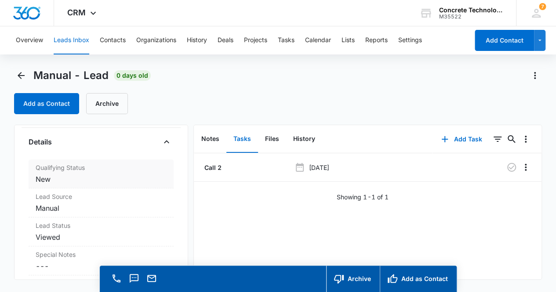
click at [116, 179] on dd "Cancel Save Changes New" at bounding box center [101, 179] width 131 height 11
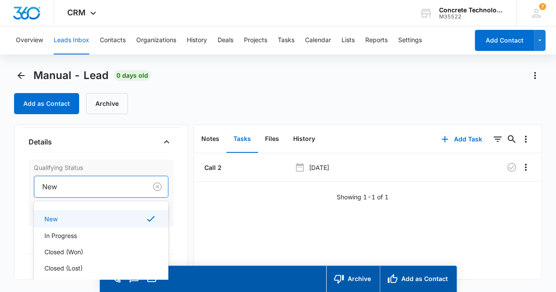
click at [94, 185] on div at bounding box center [89, 187] width 94 height 12
click at [84, 232] on div "In Progress" at bounding box center [100, 235] width 112 height 9
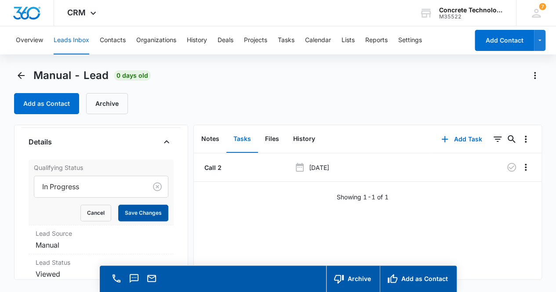
click at [136, 213] on button "Save Changes" at bounding box center [143, 213] width 50 height 17
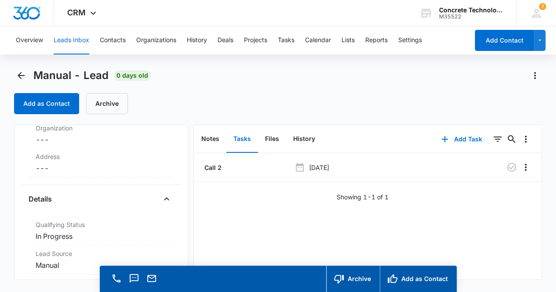
scroll to position [0, 0]
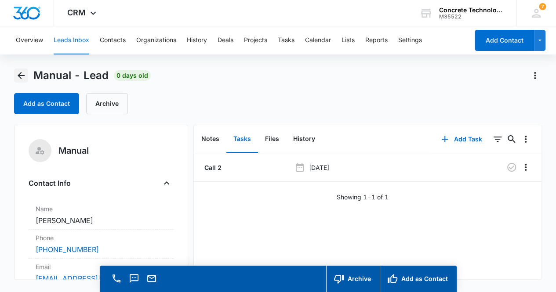
click at [20, 75] on icon "Back" at bounding box center [21, 75] width 11 height 11
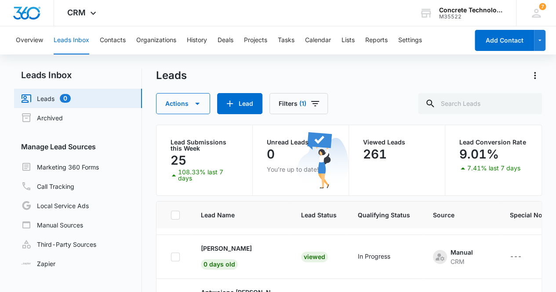
scroll to position [128, 0]
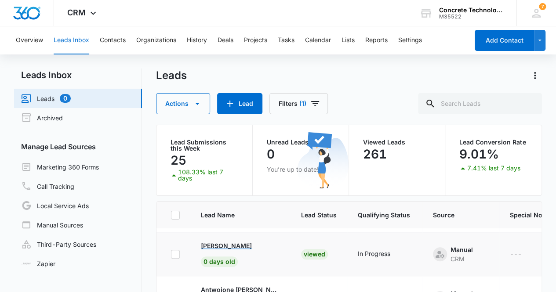
click at [223, 247] on p "[PERSON_NAME]" at bounding box center [226, 245] width 51 height 9
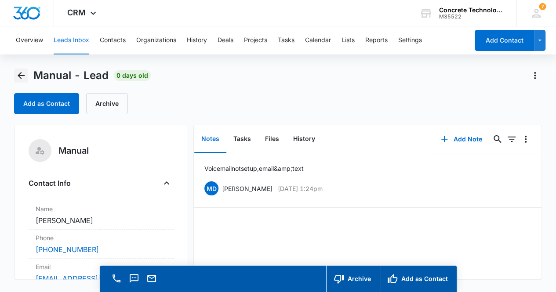
click at [23, 77] on icon "Back" at bounding box center [21, 75] width 11 height 11
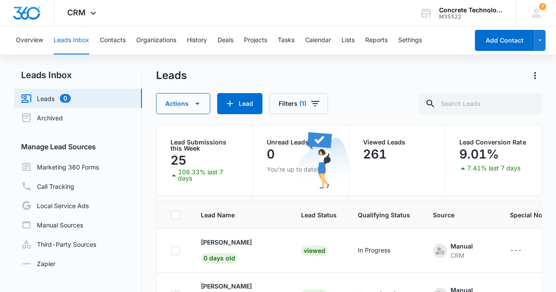
scroll to position [128, 0]
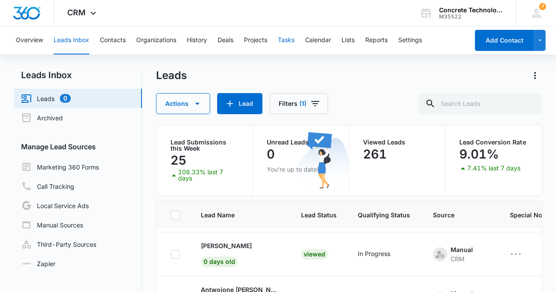
click at [290, 43] on button "Tasks" at bounding box center [286, 40] width 17 height 28
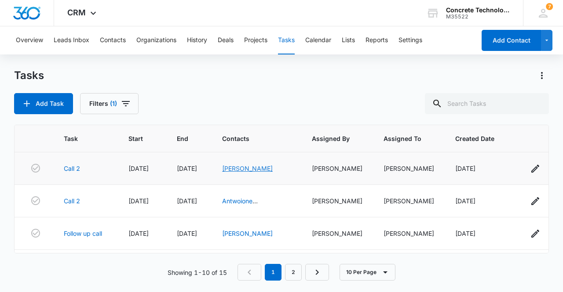
click at [239, 169] on link "[PERSON_NAME]" at bounding box center [247, 168] width 51 height 7
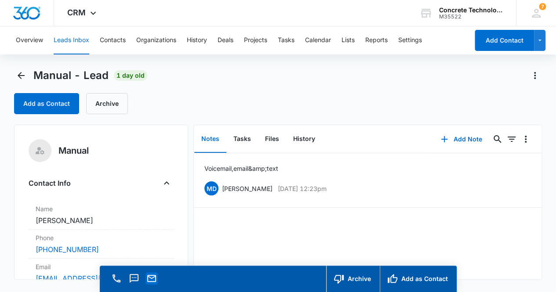
click at [152, 280] on icon "Email" at bounding box center [151, 278] width 11 height 11
click at [461, 139] on button "Add Note" at bounding box center [461, 139] width 58 height 21
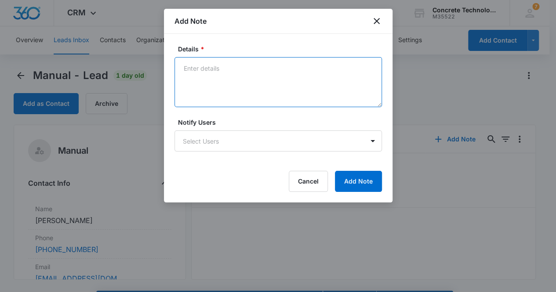
click at [233, 84] on textarea "Details *" at bounding box center [277, 82] width 207 height 50
type textarea "Voicemail, email & text"
type input "`"
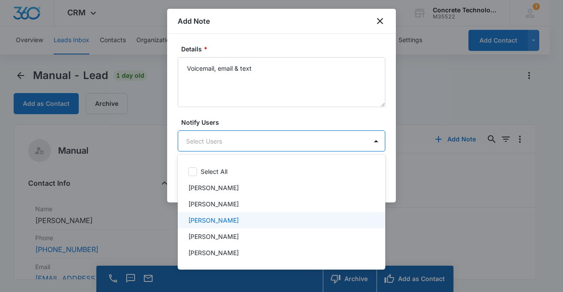
click at [232, 223] on div "[PERSON_NAME]" at bounding box center [280, 220] width 185 height 9
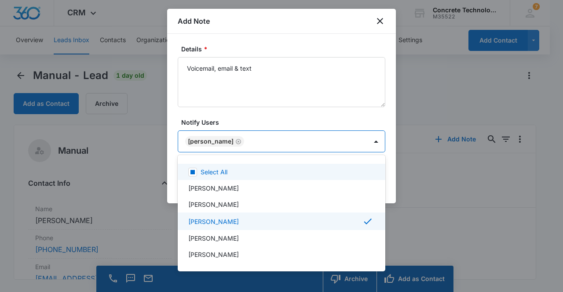
click at [216, 137] on div at bounding box center [281, 146] width 563 height 292
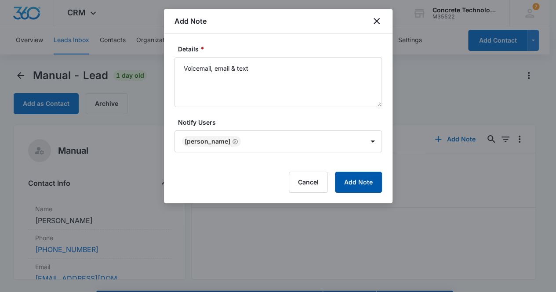
click at [363, 177] on button "Add Note" at bounding box center [358, 182] width 47 height 21
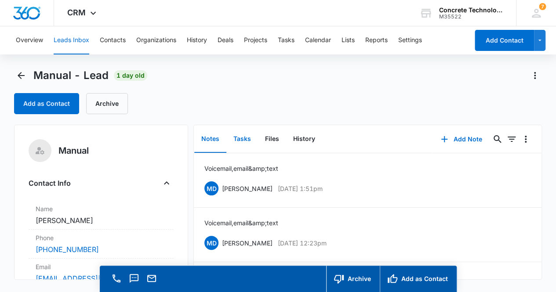
click at [247, 141] on button "Tasks" at bounding box center [242, 139] width 32 height 27
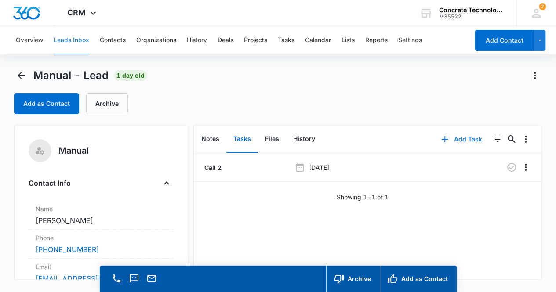
click at [462, 140] on button "Add Task" at bounding box center [461, 139] width 58 height 21
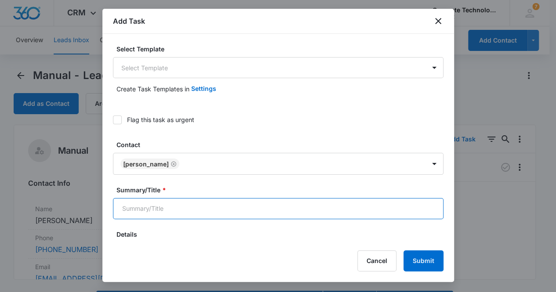
click at [234, 215] on input "Summary/Title *" at bounding box center [278, 208] width 330 height 21
type input "Call 3"
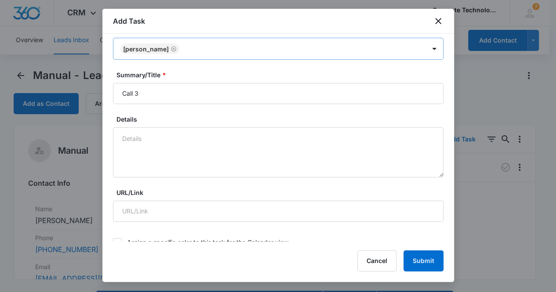
scroll to position [290, 0]
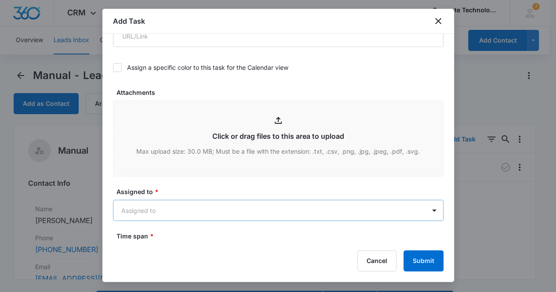
click at [182, 208] on body "CRM Apps Reputation Websites Forms CRM Email Social Content Ads Intelligence Fi…" at bounding box center [278, 158] width 556 height 317
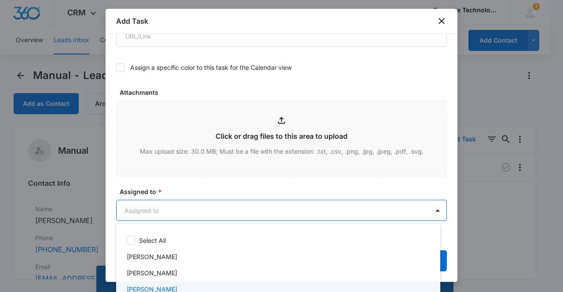
click at [160, 285] on p "[PERSON_NAME]" at bounding box center [152, 289] width 51 height 9
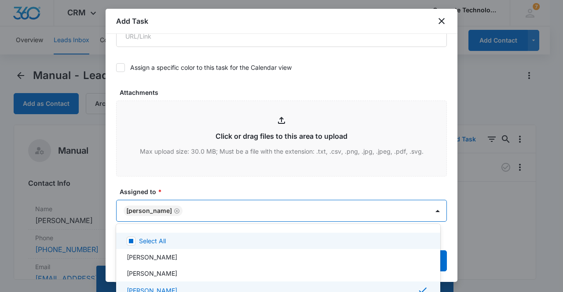
click at [154, 208] on div at bounding box center [281, 146] width 563 height 292
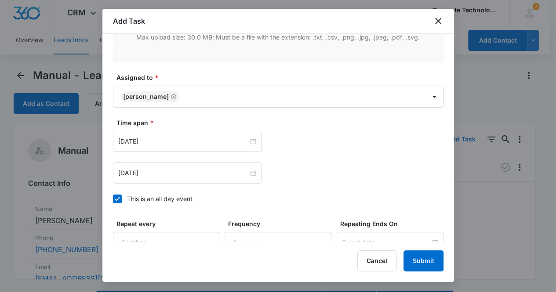
scroll to position [422, 0]
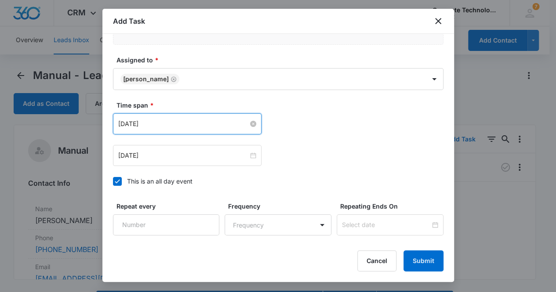
click at [187, 119] on input "[DATE]" at bounding box center [183, 124] width 130 height 10
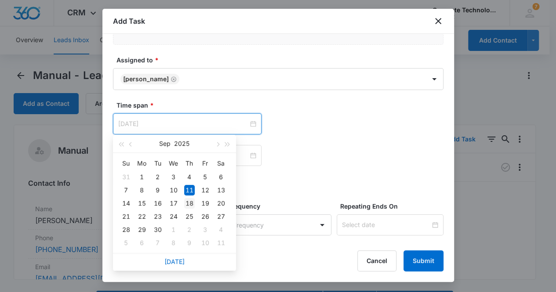
type input "[DATE]"
click at [190, 203] on div "18" at bounding box center [189, 203] width 11 height 11
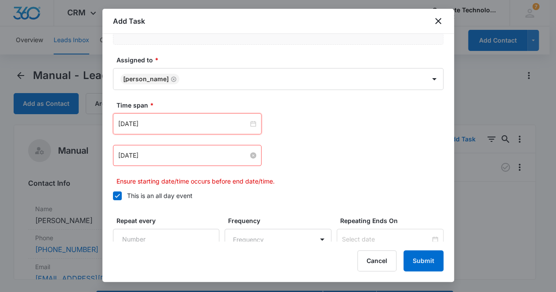
click at [169, 157] on input "[DATE]" at bounding box center [183, 156] width 130 height 10
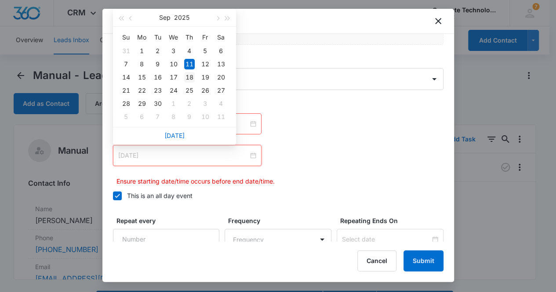
type input "[DATE]"
click at [188, 80] on div "18" at bounding box center [189, 77] width 11 height 11
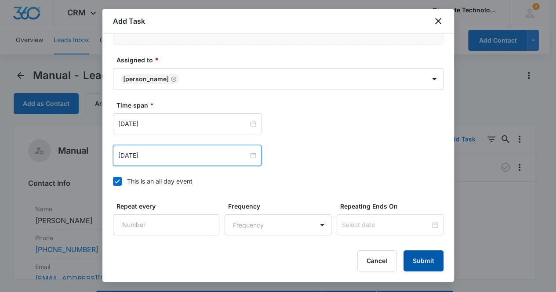
click at [430, 264] on button "Submit" at bounding box center [423, 261] width 40 height 21
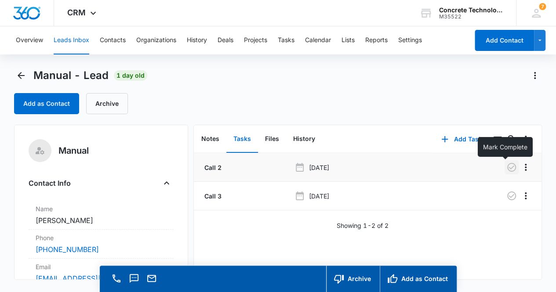
click at [506, 165] on icon "button" at bounding box center [511, 167] width 11 height 11
click at [211, 137] on button "Notes" at bounding box center [210, 139] width 32 height 27
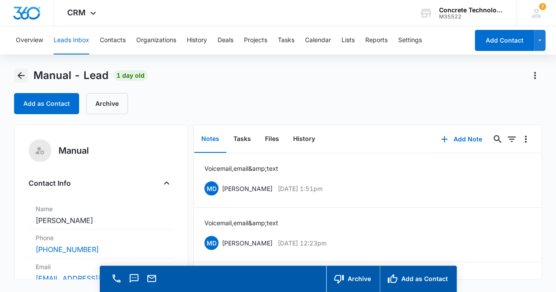
click at [21, 76] on icon "Back" at bounding box center [21, 75] width 11 height 11
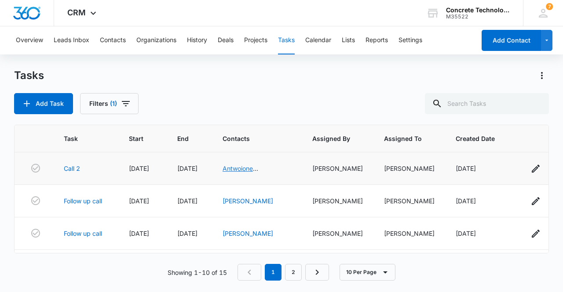
click at [247, 170] on link "Antwoione [PERSON_NAME]" at bounding box center [247, 173] width 51 height 17
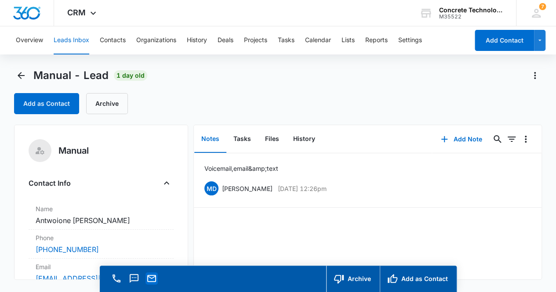
click at [150, 281] on icon "Email" at bounding box center [151, 278] width 11 height 11
click at [451, 139] on button "Add Note" at bounding box center [461, 139] width 58 height 21
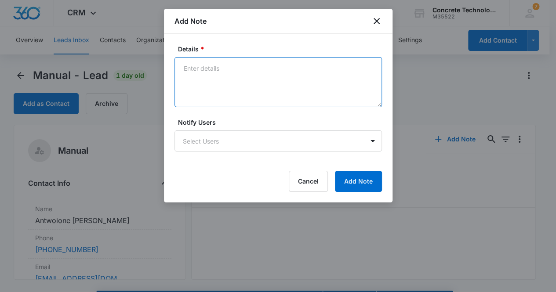
click at [225, 84] on textarea "Details *" at bounding box center [277, 82] width 207 height 50
type textarea "Call 3"
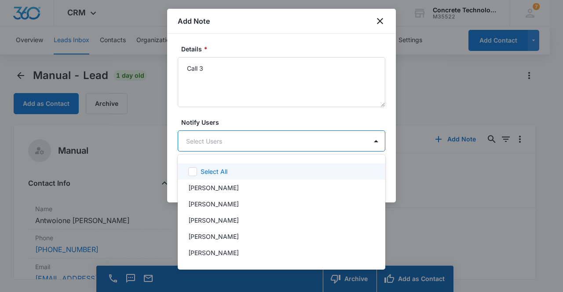
click at [221, 136] on body "CRM Apps Reputation Websites Forms CRM Email Social Content Ads Intelligence Fi…" at bounding box center [281, 146] width 563 height 292
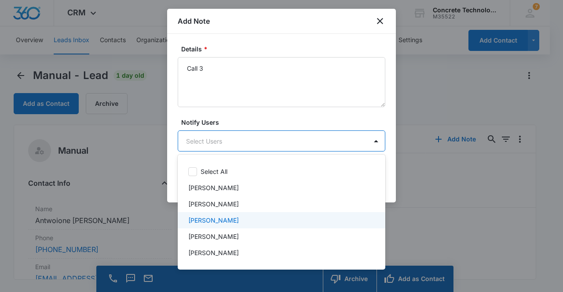
click at [226, 222] on p "[PERSON_NAME]" at bounding box center [213, 220] width 51 height 9
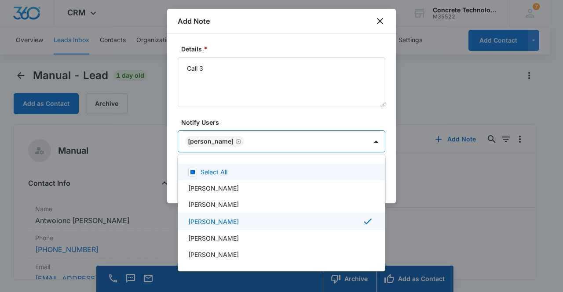
click at [215, 144] on div at bounding box center [281, 146] width 563 height 292
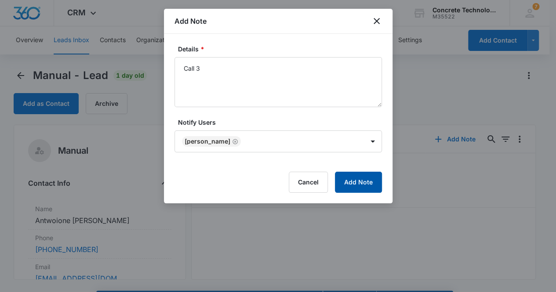
click at [357, 185] on button "Add Note" at bounding box center [358, 182] width 47 height 21
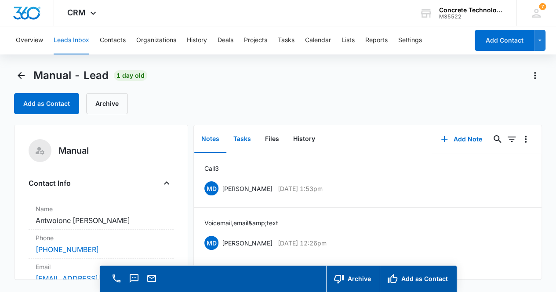
click at [240, 142] on button "Tasks" at bounding box center [242, 139] width 32 height 27
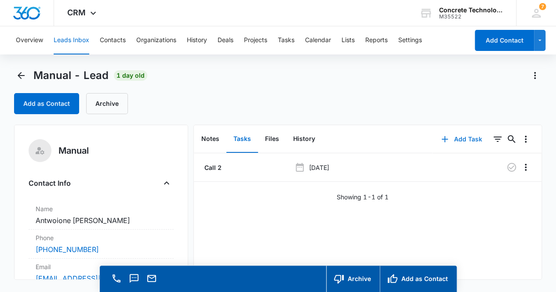
click at [460, 138] on button "Add Task" at bounding box center [461, 139] width 58 height 21
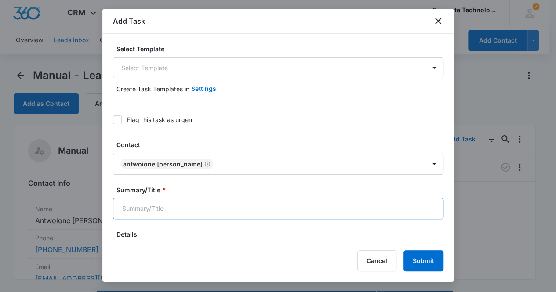
drag, startPoint x: 183, startPoint y: 212, endPoint x: 191, endPoint y: 209, distance: 7.9
click at [186, 211] on input "Summary/Title *" at bounding box center [278, 208] width 330 height 21
type input "Call 3"
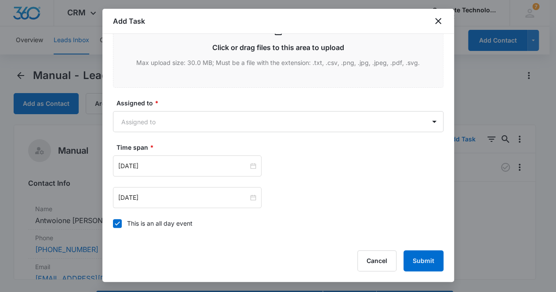
scroll to position [432, 0]
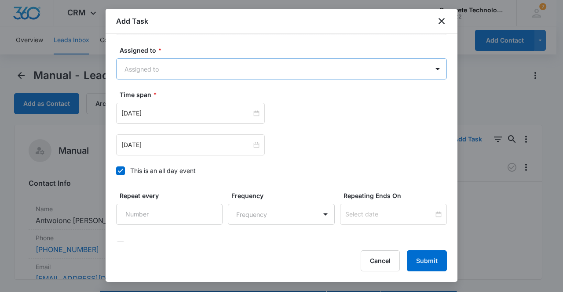
click at [201, 65] on body "CRM Apps Reputation Websites Forms CRM Email Social Content Ads Intelligence Fi…" at bounding box center [281, 158] width 563 height 317
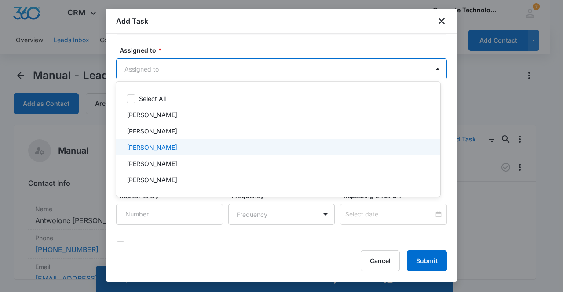
click at [164, 143] on p "[PERSON_NAME]" at bounding box center [152, 147] width 51 height 9
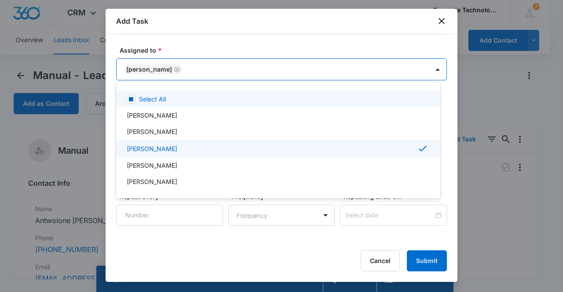
click at [154, 71] on div at bounding box center [281, 146] width 563 height 292
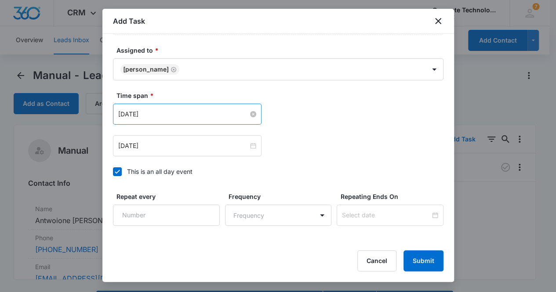
click at [168, 109] on input "[DATE]" at bounding box center [183, 114] width 130 height 10
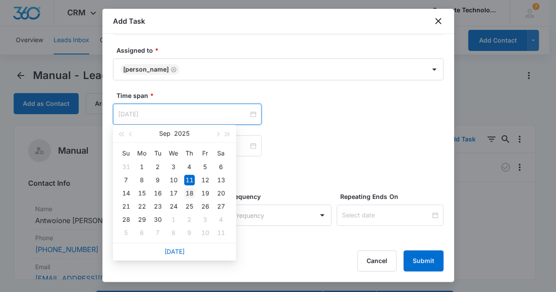
type input "[DATE]"
click at [190, 194] on div "18" at bounding box center [189, 193] width 11 height 11
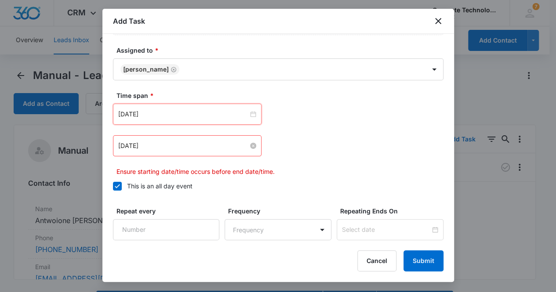
click at [175, 149] on input "[DATE]" at bounding box center [183, 146] width 130 height 10
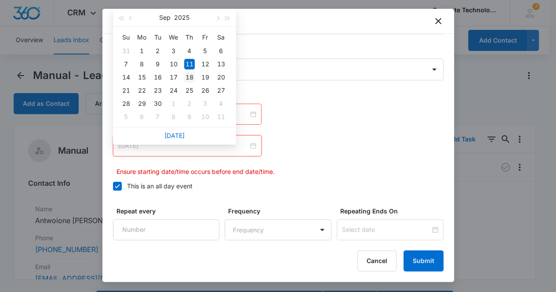
type input "[DATE]"
click at [189, 77] on div "18" at bounding box center [189, 77] width 11 height 11
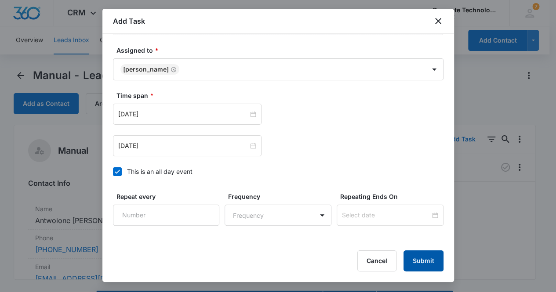
click at [418, 262] on button "Submit" at bounding box center [423, 261] width 40 height 21
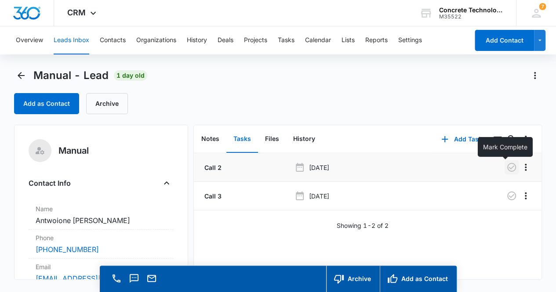
click at [506, 168] on icon "button" at bounding box center [511, 167] width 11 height 11
click at [217, 140] on button "Notes" at bounding box center [210, 139] width 32 height 27
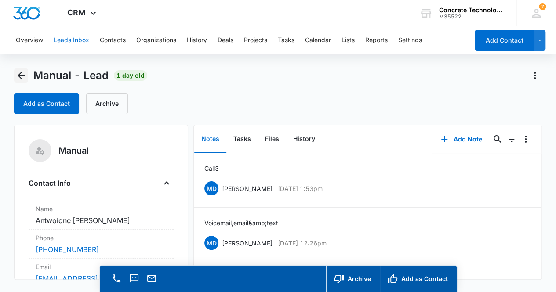
click at [23, 76] on icon "Back" at bounding box center [21, 75] width 7 height 7
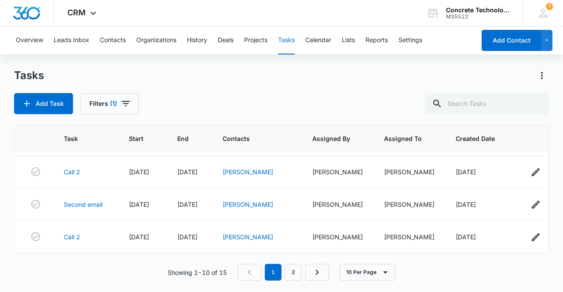
scroll to position [232, 0]
click at [291, 273] on link "2" at bounding box center [293, 272] width 17 height 17
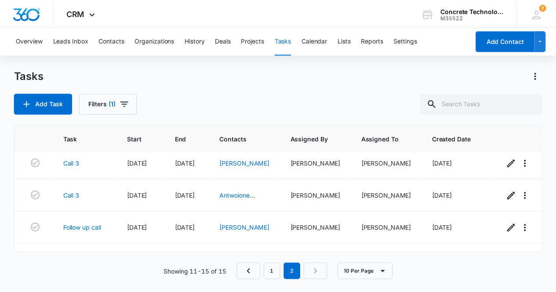
scroll to position [26, 0]
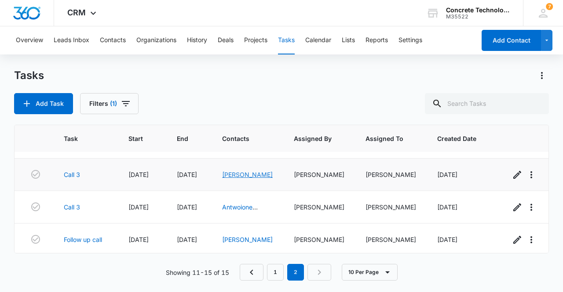
click at [251, 176] on link "[PERSON_NAME]" at bounding box center [247, 174] width 51 height 7
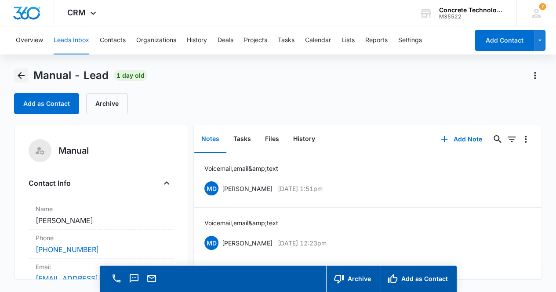
click at [20, 77] on icon "Back" at bounding box center [21, 75] width 7 height 7
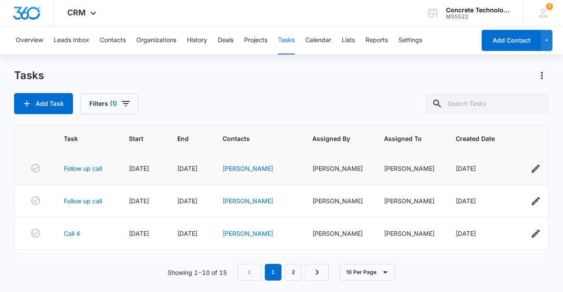
click at [239, 172] on div "[PERSON_NAME]" at bounding box center [256, 168] width 69 height 9
click at [237, 168] on link "[PERSON_NAME]" at bounding box center [247, 168] width 51 height 7
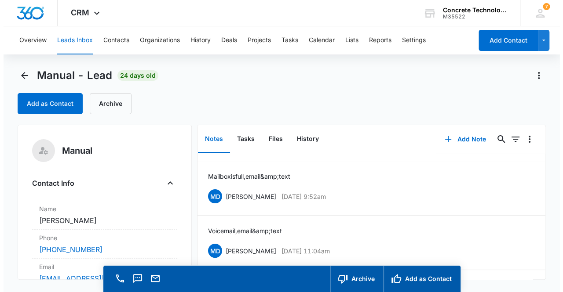
scroll to position [20, 0]
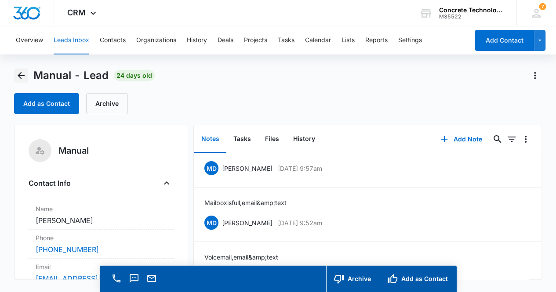
click at [20, 73] on icon "Back" at bounding box center [21, 75] width 11 height 11
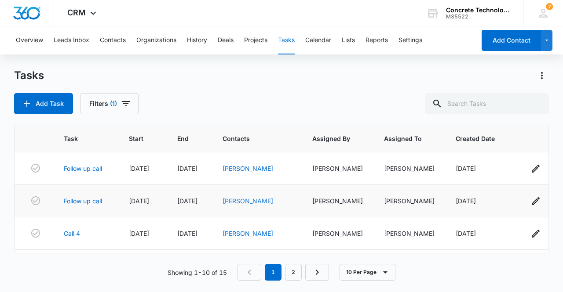
click at [242, 202] on link "[PERSON_NAME]" at bounding box center [247, 200] width 51 height 7
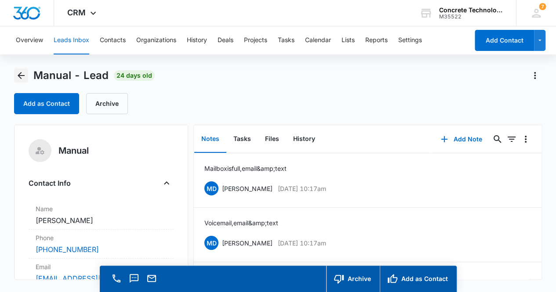
click at [24, 78] on icon "Back" at bounding box center [21, 75] width 11 height 11
